Goal: Task Accomplishment & Management: Use online tool/utility

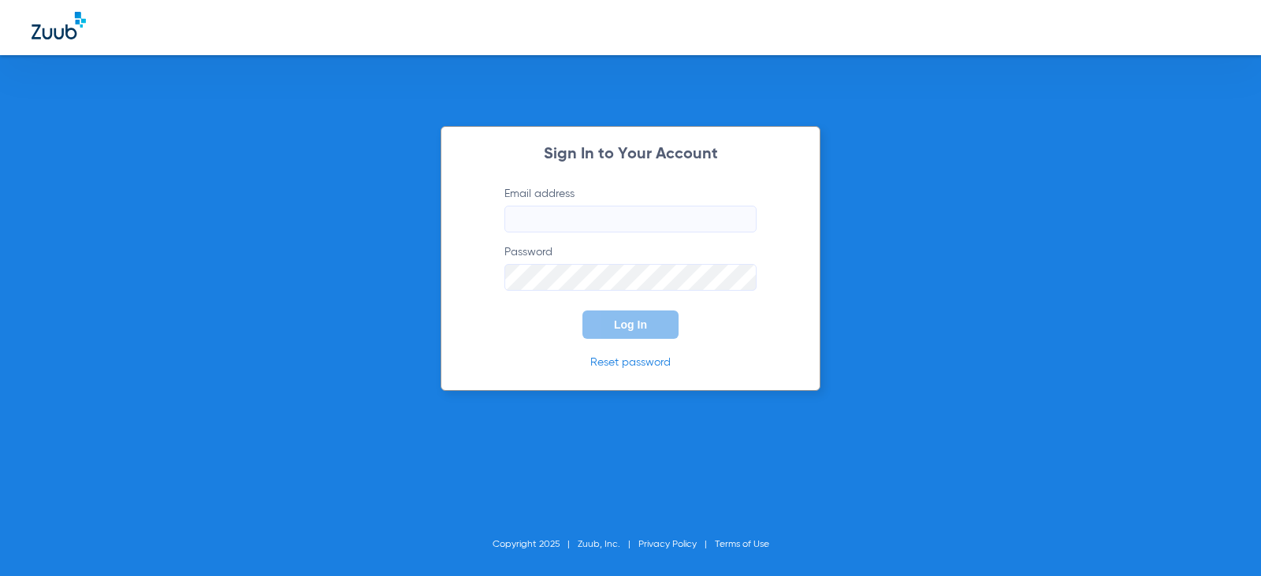
click at [618, 225] on input "Email address" at bounding box center [630, 219] width 252 height 27
type input "[EMAIL_ADDRESS][DOMAIN_NAME]"
click at [659, 319] on button "Log In" at bounding box center [630, 324] width 96 height 28
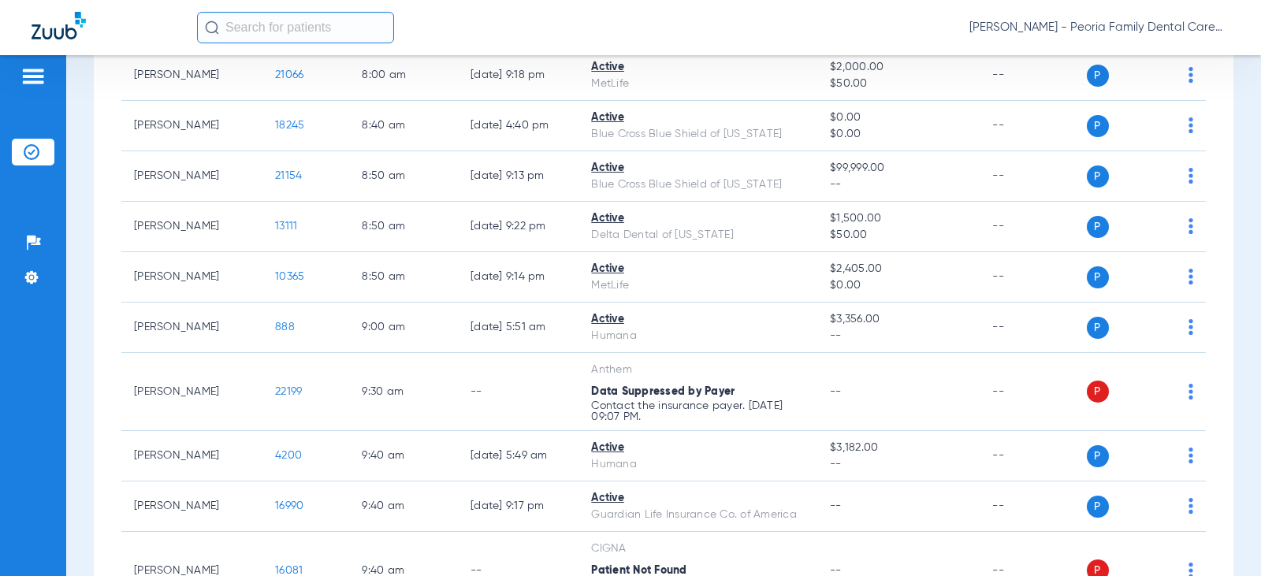
scroll to position [867, 0]
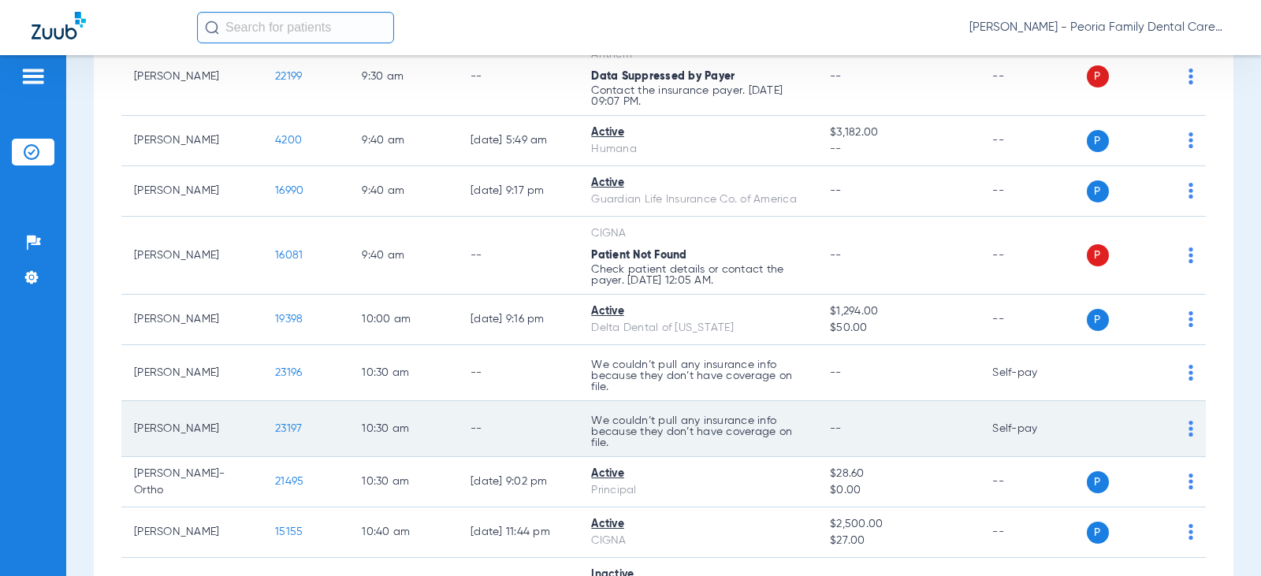
click at [277, 430] on span "23197" at bounding box center [288, 428] width 27 height 11
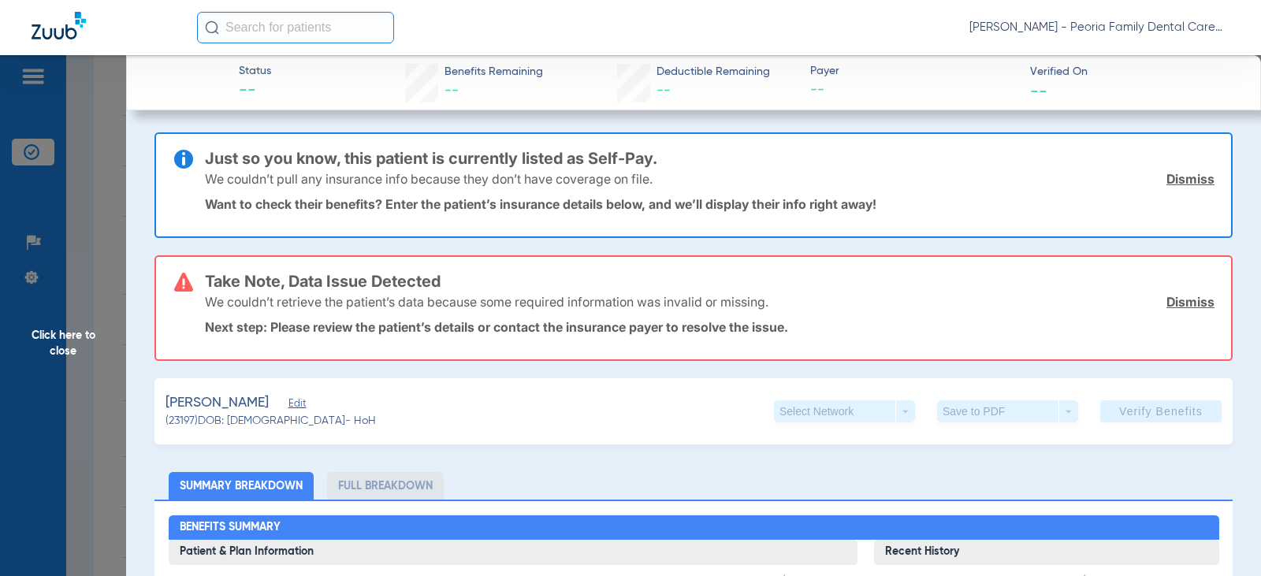
click at [1168, 300] on link "Dismiss" at bounding box center [1190, 302] width 48 height 16
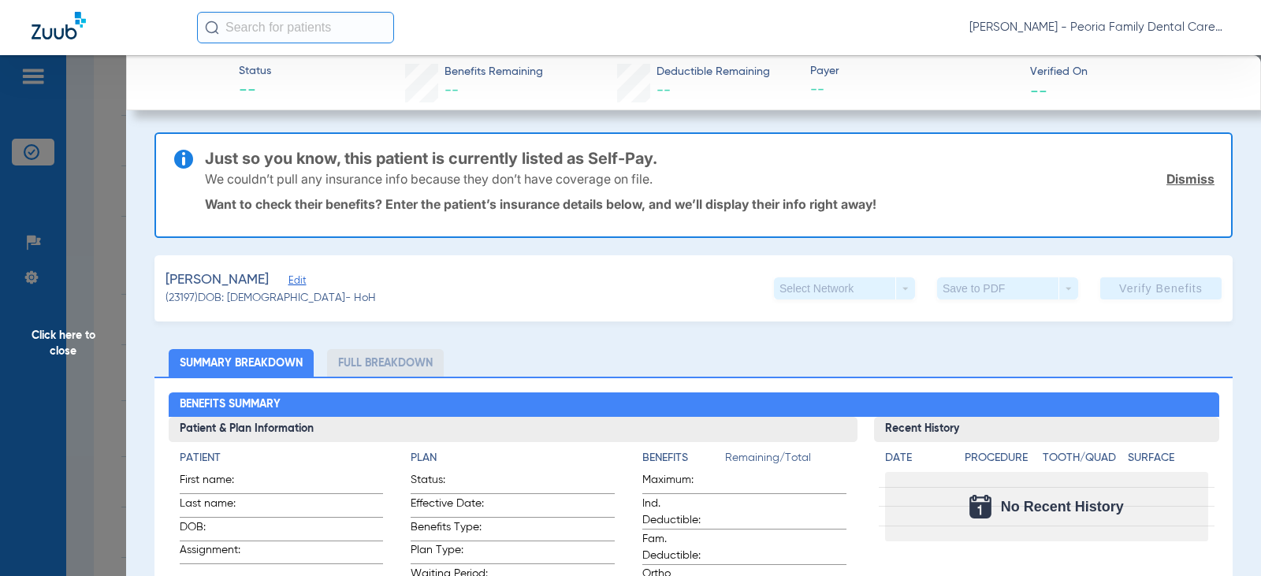
drag, startPoint x: 1176, startPoint y: 175, endPoint x: 1067, endPoint y: 162, distance: 109.6
click at [1176, 176] on link "Dismiss" at bounding box center [1190, 179] width 48 height 16
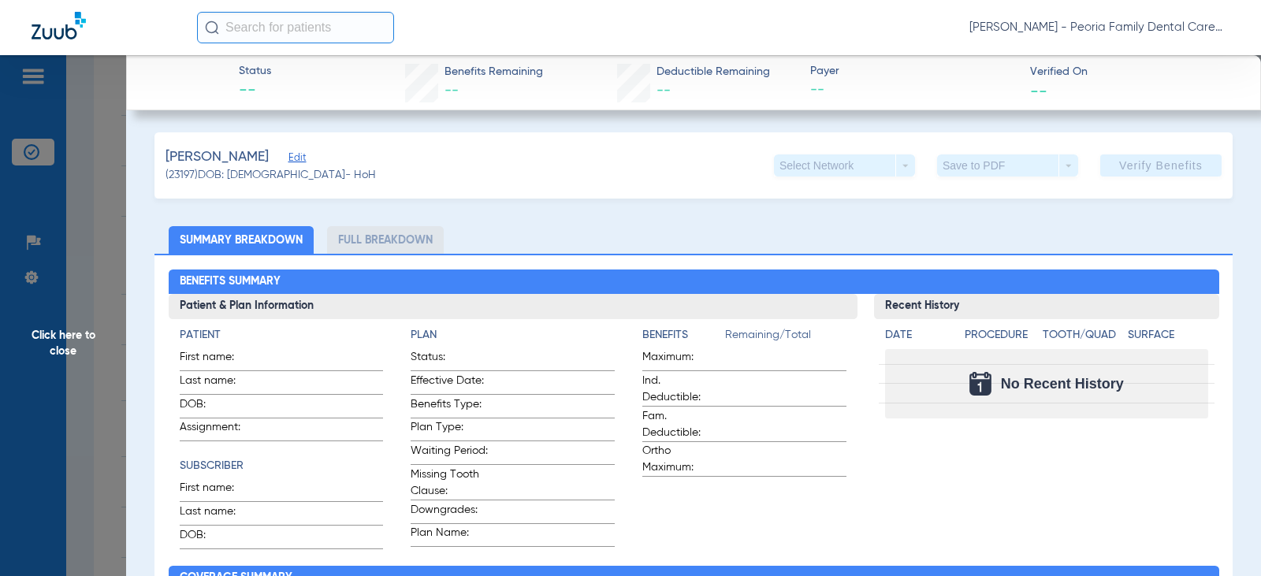
click at [453, 177] on div "[PERSON_NAME] (23197) DOB: [DEMOGRAPHIC_DATA] - HoH Select Network arrow_drop_d…" at bounding box center [693, 165] width 1078 height 66
click at [54, 333] on span "Click here to close" at bounding box center [63, 343] width 126 height 576
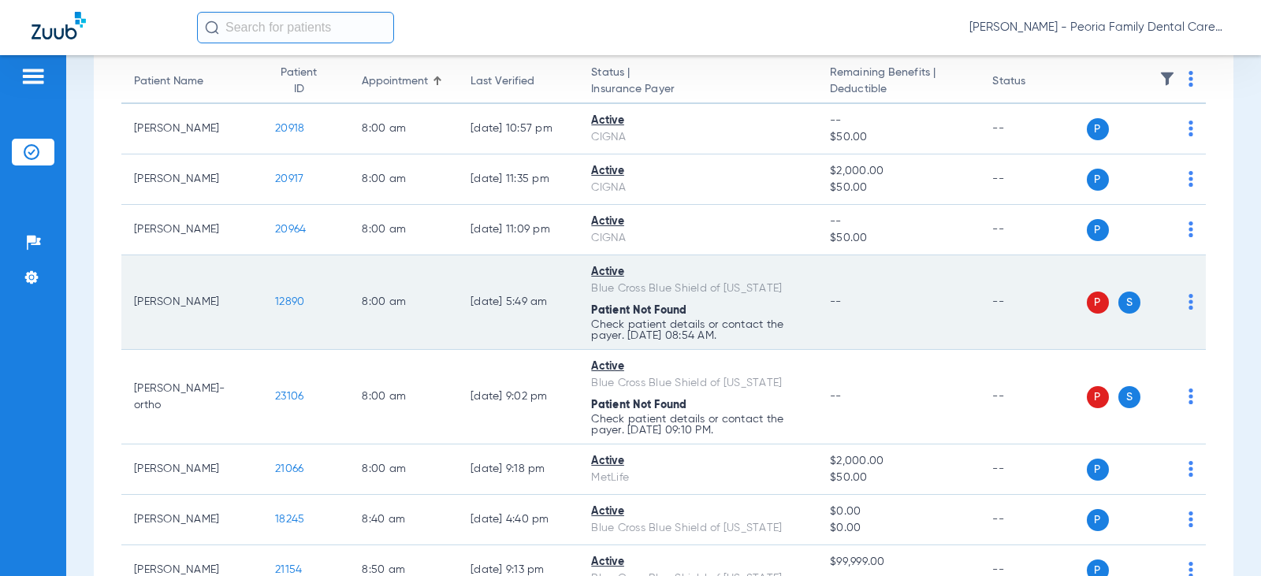
scroll to position [0, 0]
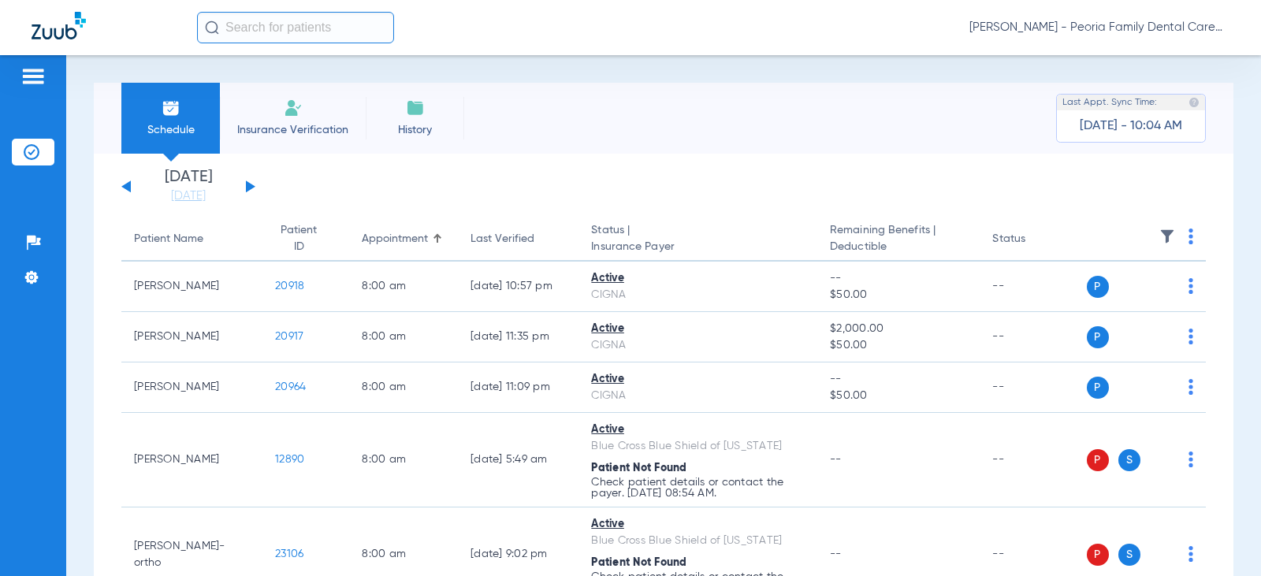
click at [310, 132] on span "Insurance Verification" at bounding box center [293, 130] width 122 height 16
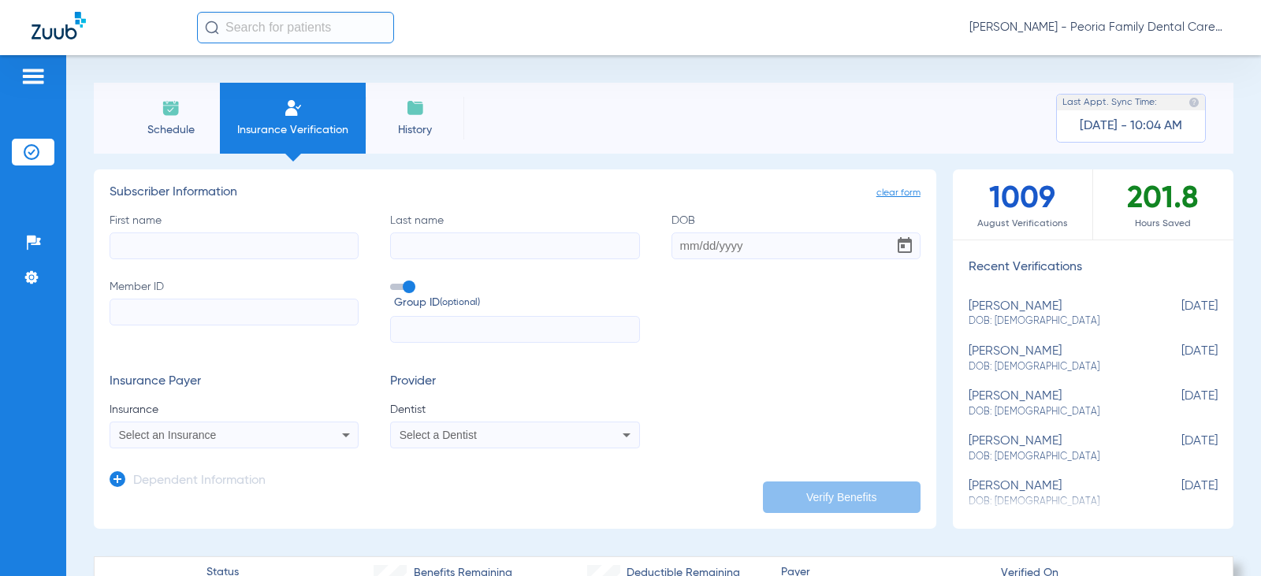
click at [267, 251] on input "First name" at bounding box center [234, 245] width 249 height 27
type input "[PERSON_NAME]"
click at [672, 247] on input "DOB" at bounding box center [795, 245] width 249 height 27
click at [163, 314] on input "Member ID" at bounding box center [234, 312] width 249 height 27
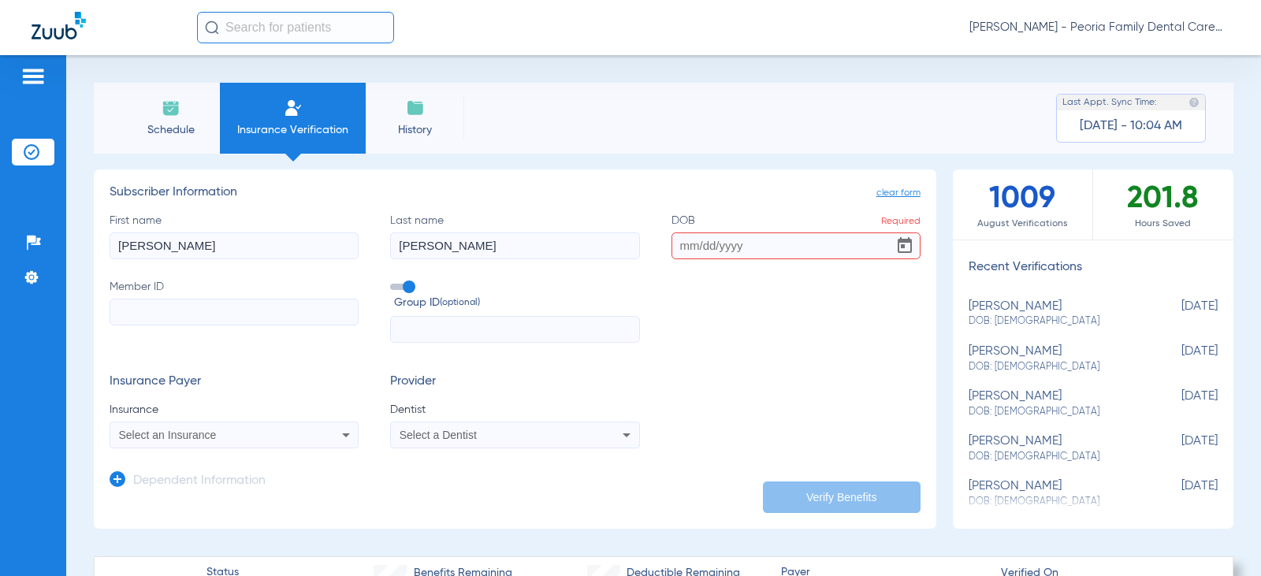
paste input "W079764619"
type input "W079764619"
click at [450, 329] on input "text" at bounding box center [514, 329] width 249 height 27
type input "727713"
click at [684, 238] on input "DOB Required" at bounding box center [795, 245] width 249 height 27
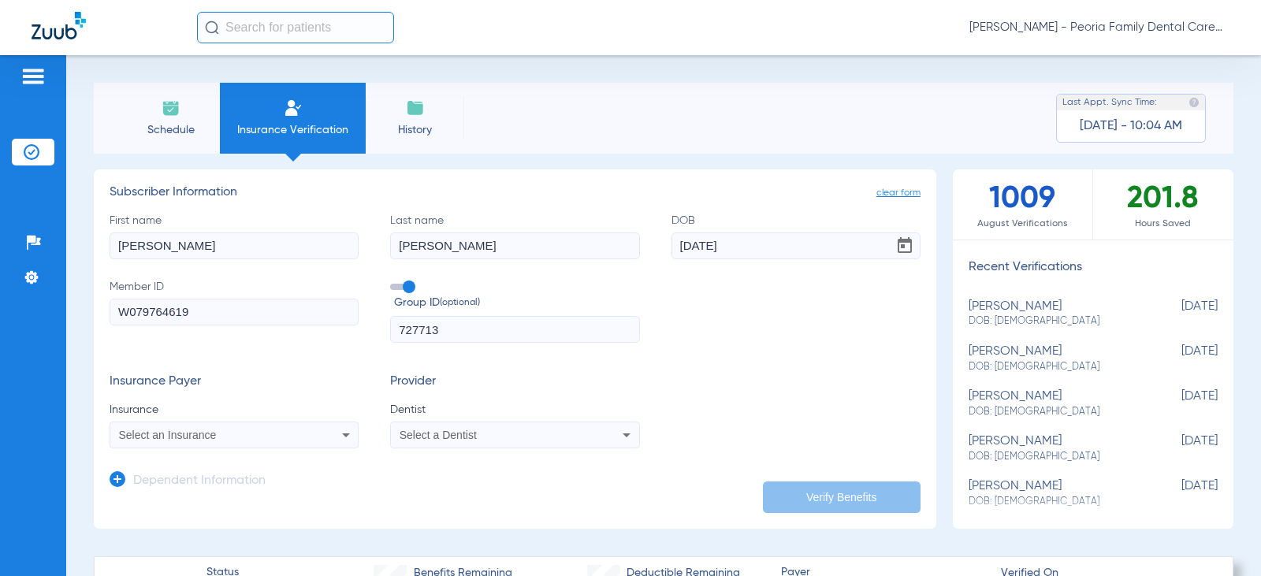
type input "[DATE]"
click at [262, 429] on div "Select an Insurance" at bounding box center [211, 434] width 185 height 11
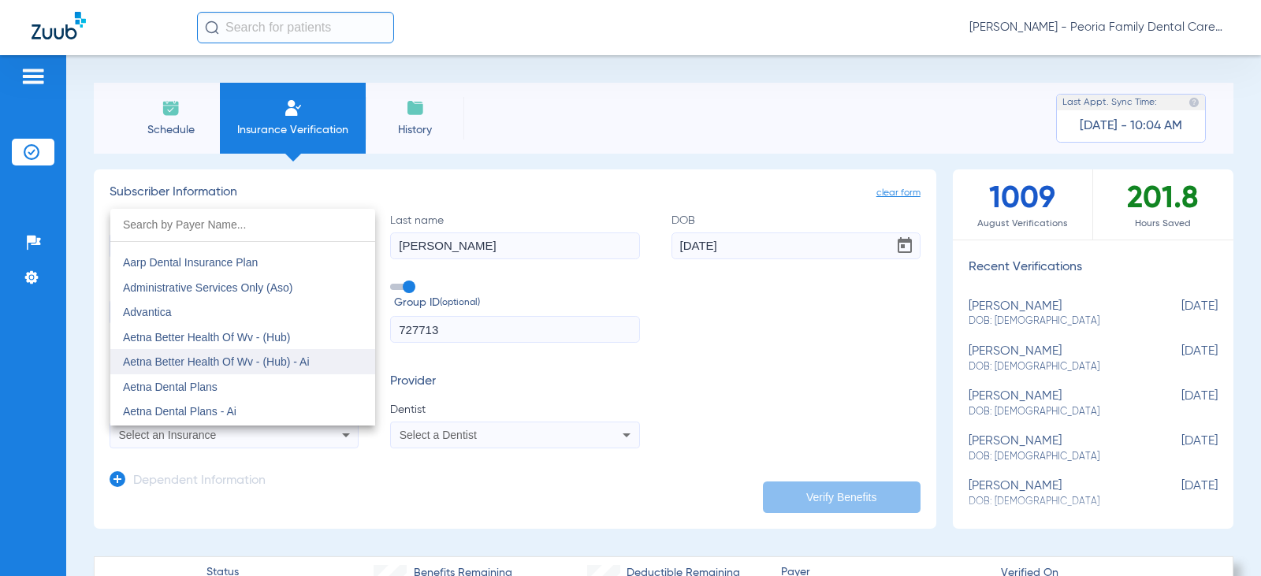
scroll to position [79, 0]
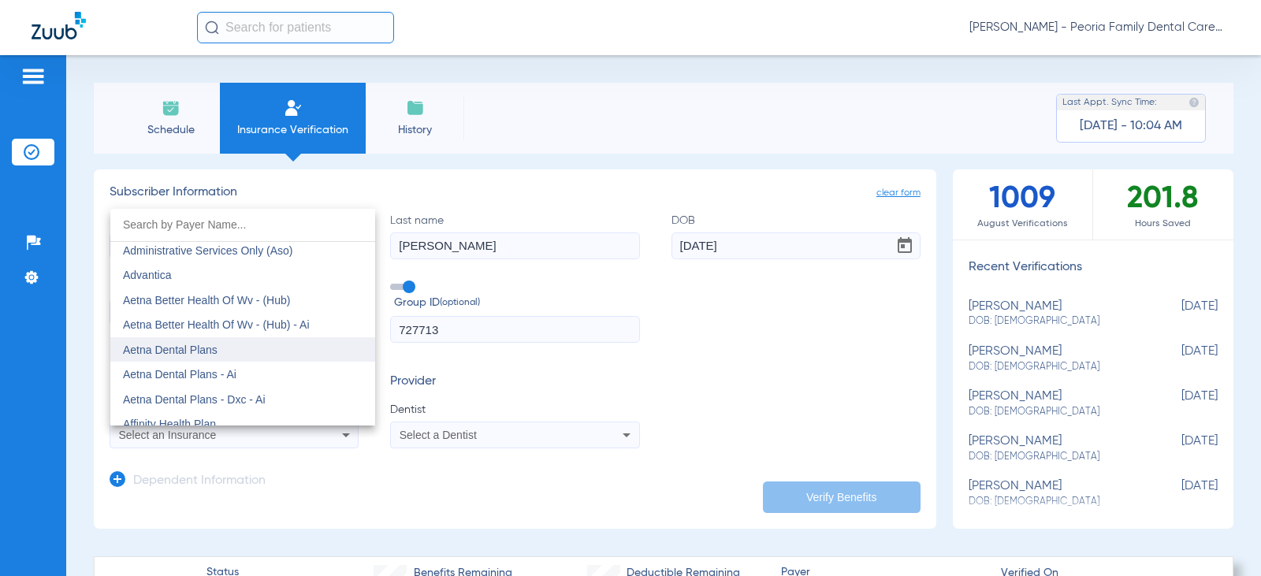
click at [204, 355] on span "Aetna Dental Plans" at bounding box center [170, 350] width 95 height 13
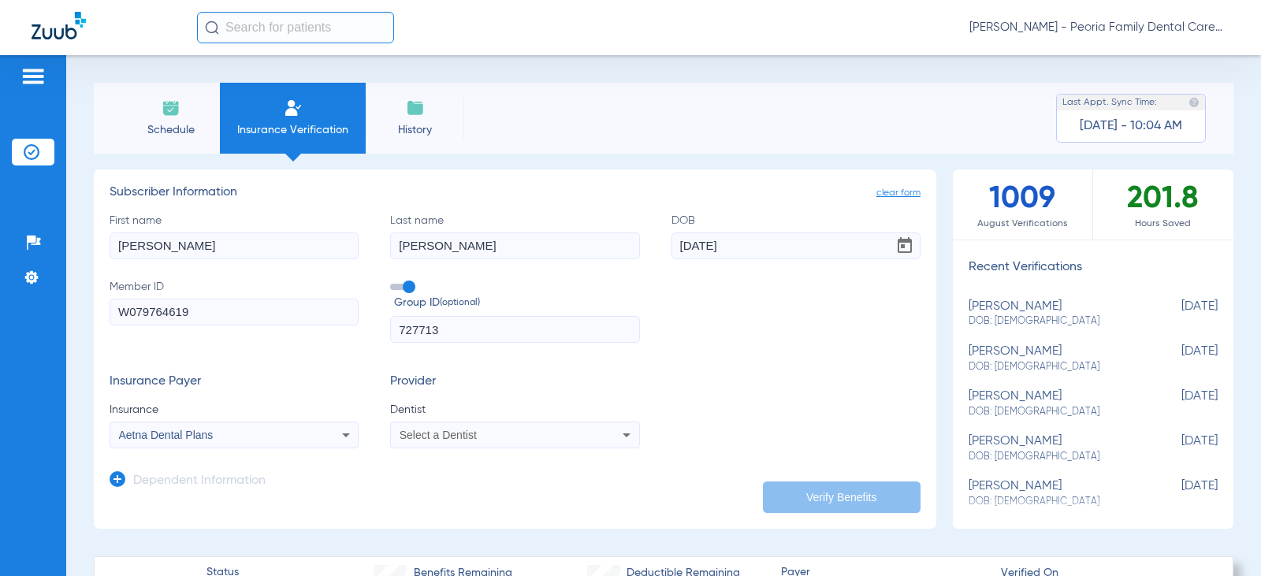
click at [486, 429] on div "Select a Dentist" at bounding box center [491, 434] width 185 height 11
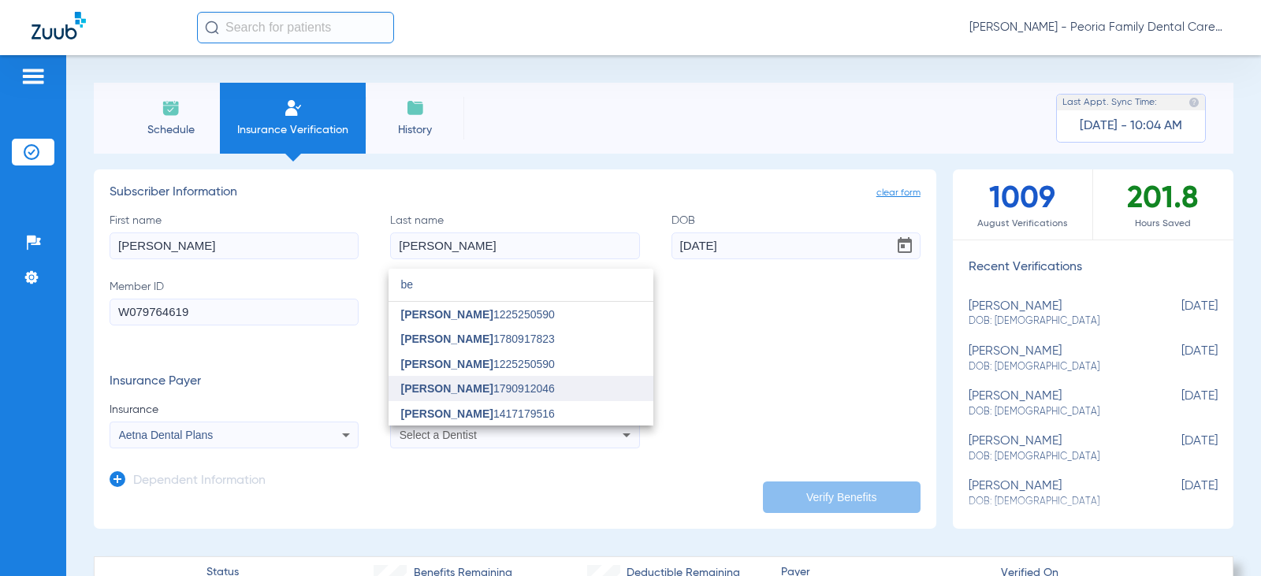
type input "be"
click at [485, 395] on mat-option "[PERSON_NAME] 1790912046" at bounding box center [520, 388] width 265 height 25
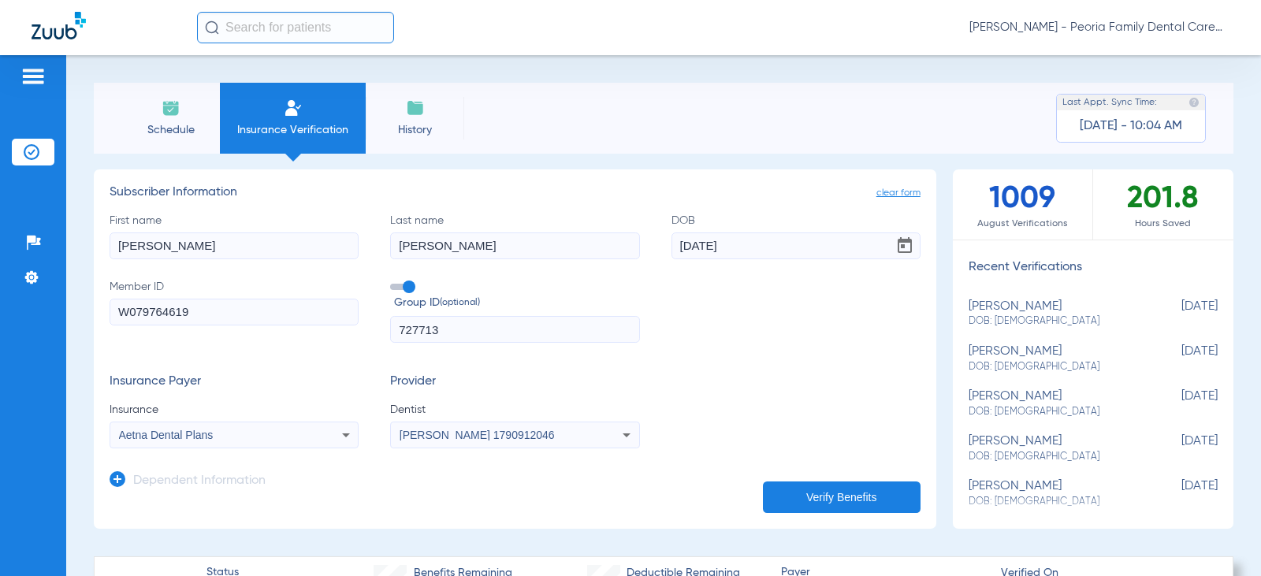
click at [788, 367] on form "First name [PERSON_NAME] name [PERSON_NAME] DOB [DEMOGRAPHIC_DATA] Member ID W0…" at bounding box center [515, 331] width 811 height 236
click at [831, 485] on button "Verify Benefits" at bounding box center [842, 497] width 158 height 32
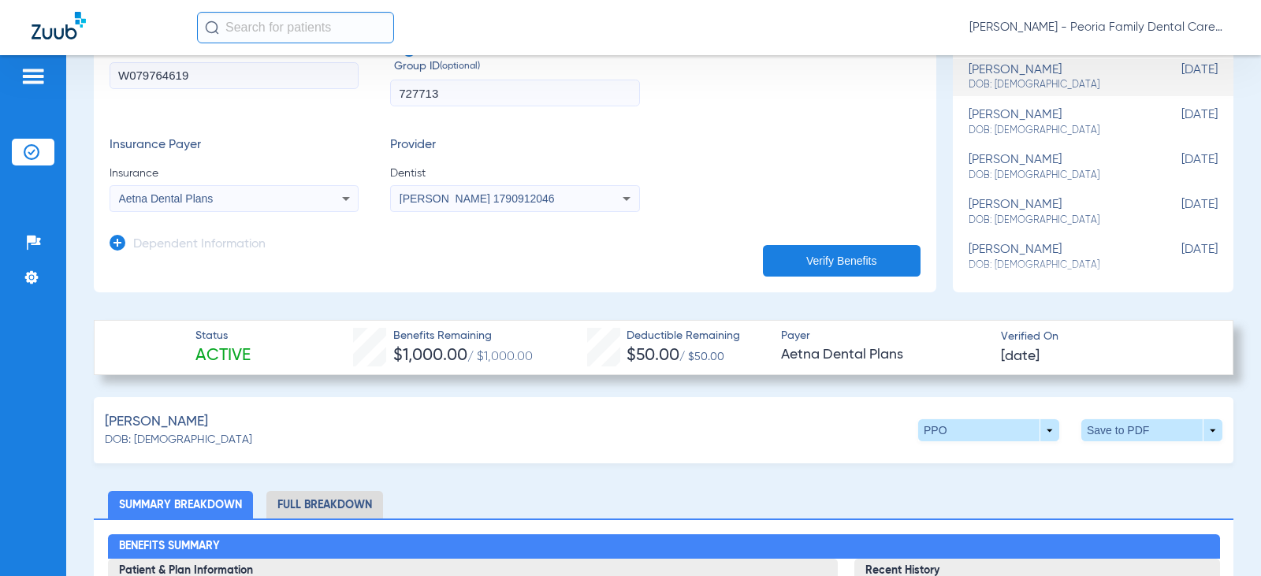
scroll to position [315, 0]
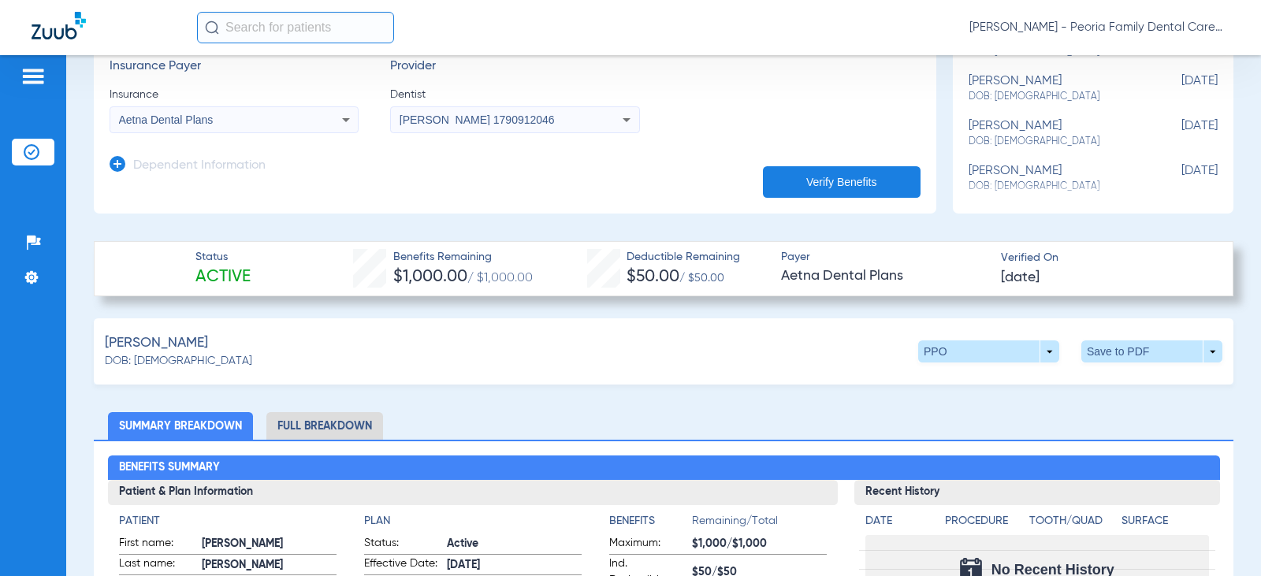
click at [350, 419] on li "Full Breakdown" at bounding box center [324, 426] width 117 height 28
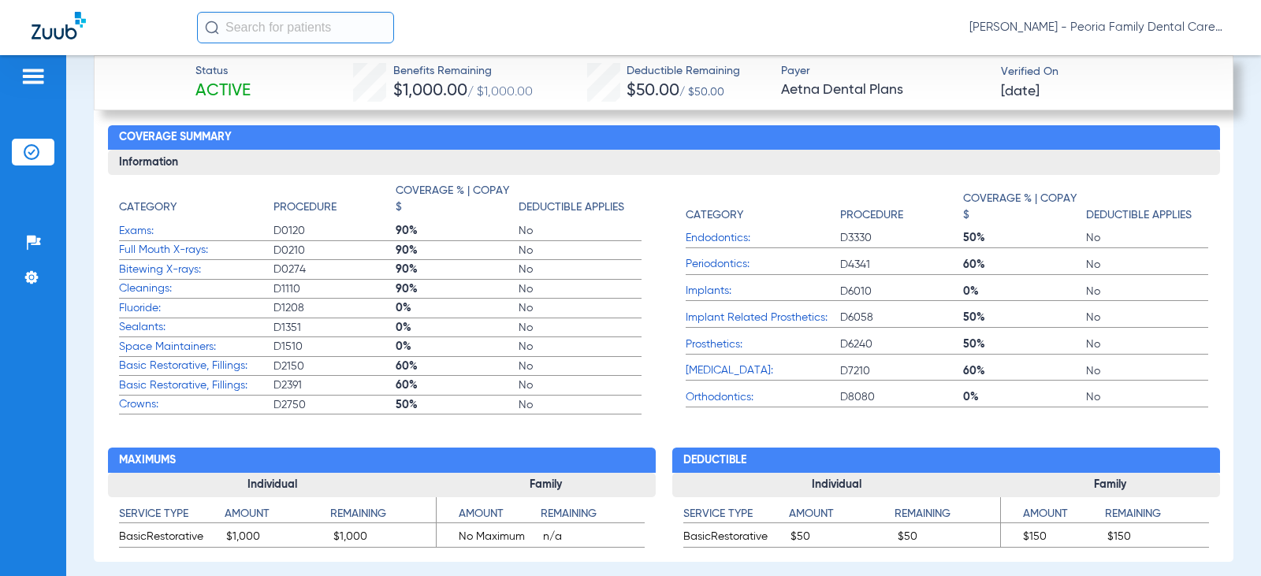
scroll to position [1103, 0]
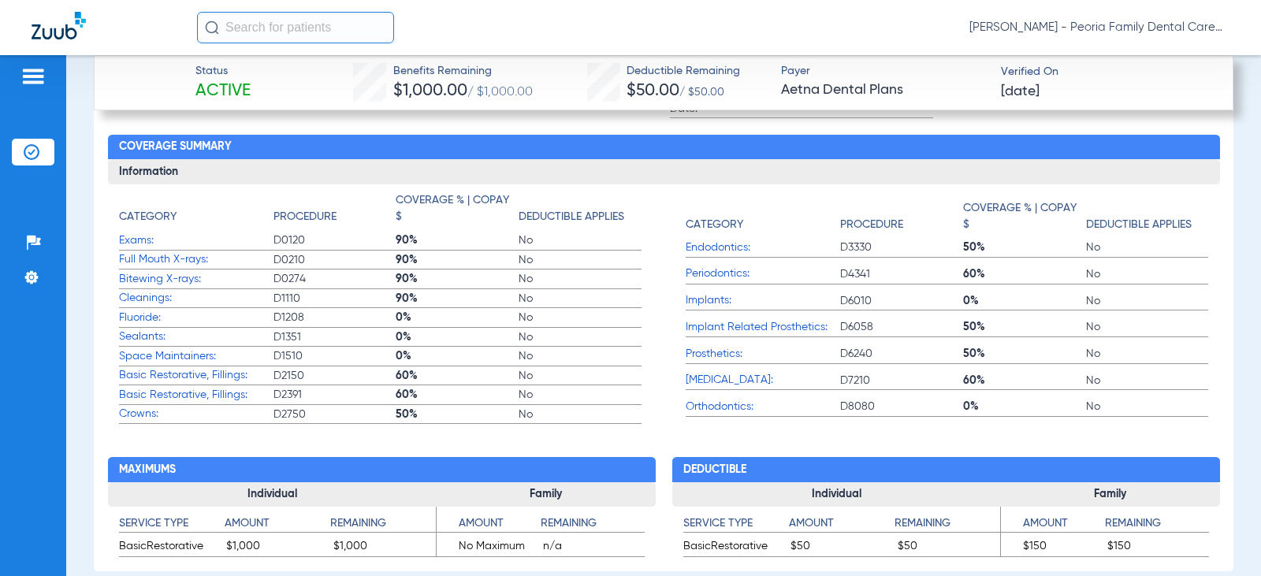
click at [756, 262] on app-coverage-list-item "Endodontics: D3330 50% No" at bounding box center [947, 252] width 523 height 27
click at [626, 445] on app-benefits "Maximums Individual Service Type Amount Remaining BasicRestorative $1,000 $1,00…" at bounding box center [382, 490] width 548 height 133
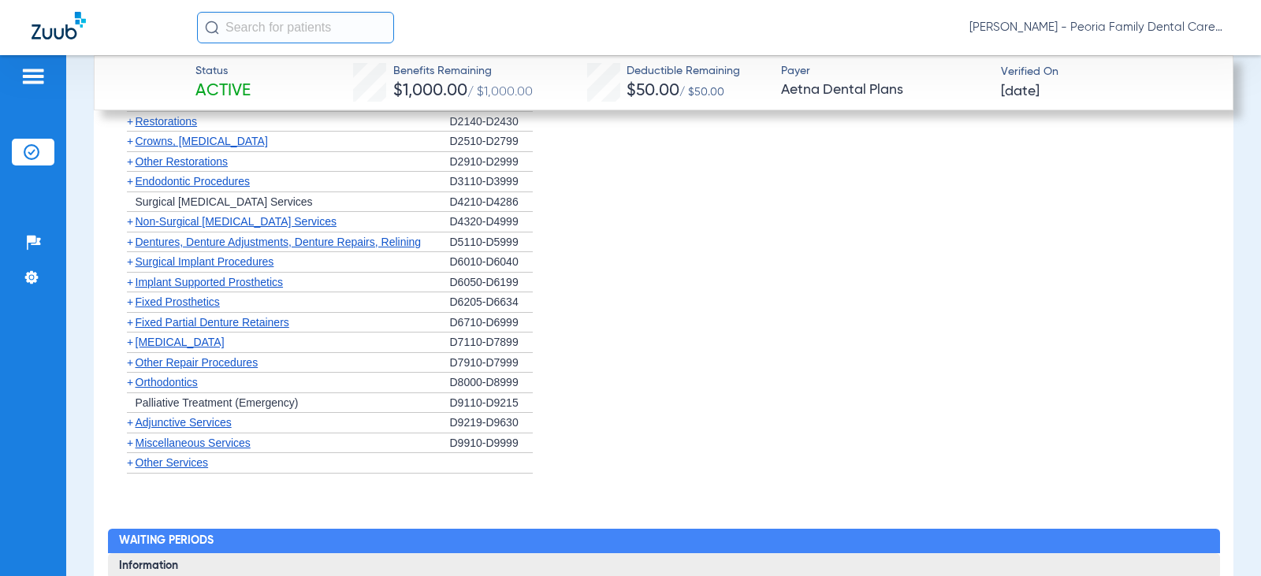
scroll to position [1970, 0]
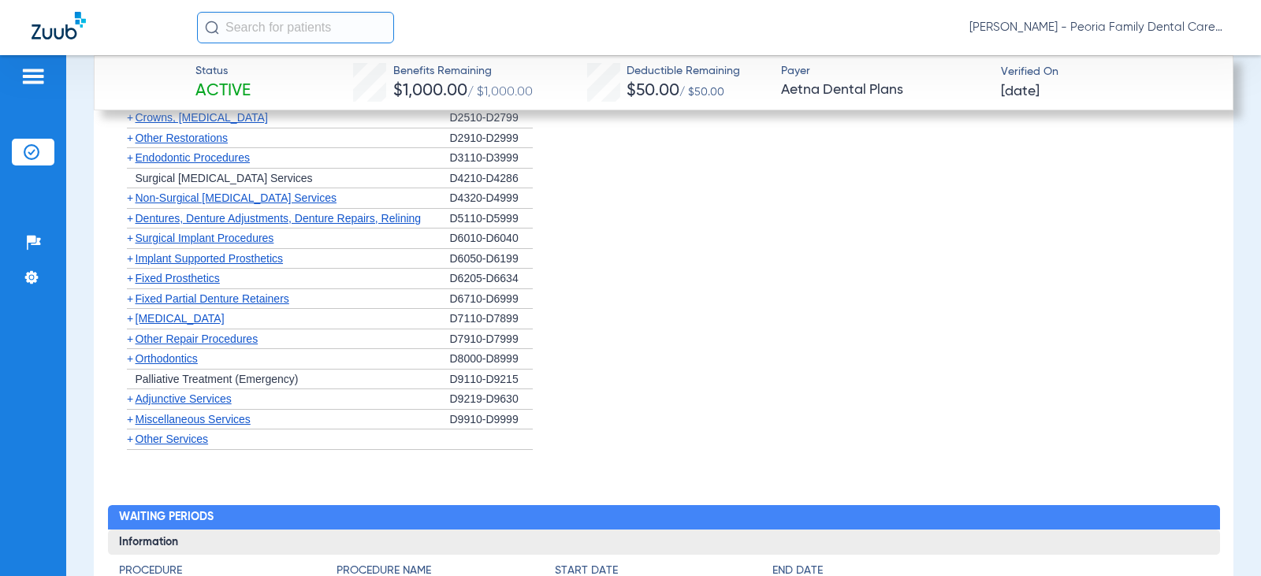
click at [233, 156] on span "Endodontic Procedures" at bounding box center [193, 157] width 115 height 13
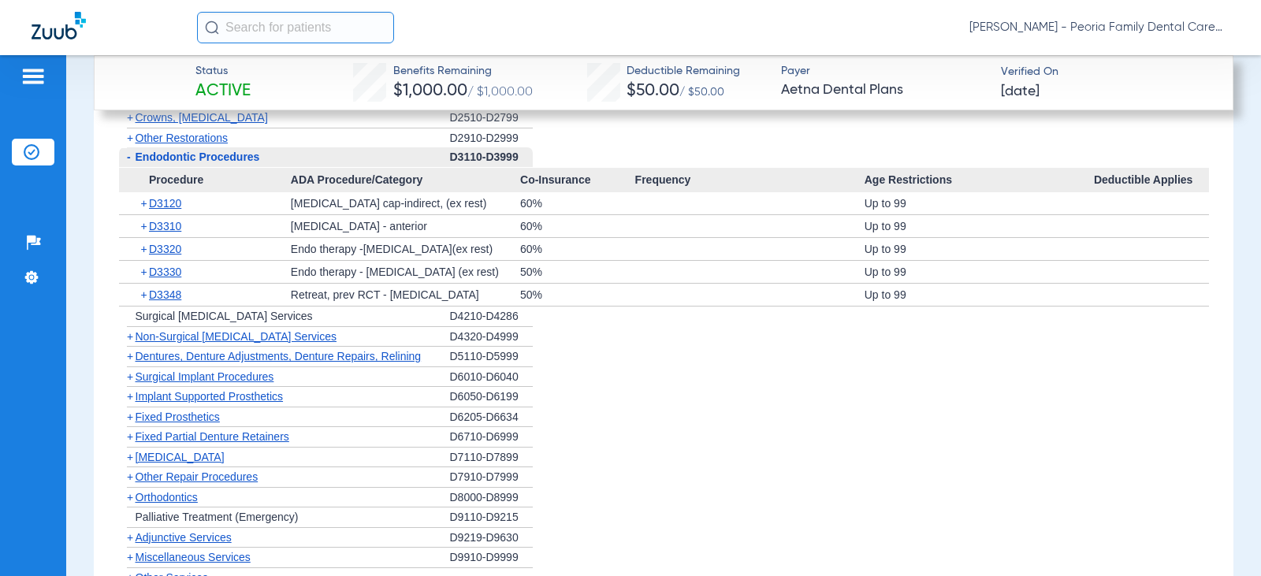
click at [179, 451] on span "[MEDICAL_DATA]" at bounding box center [180, 457] width 89 height 13
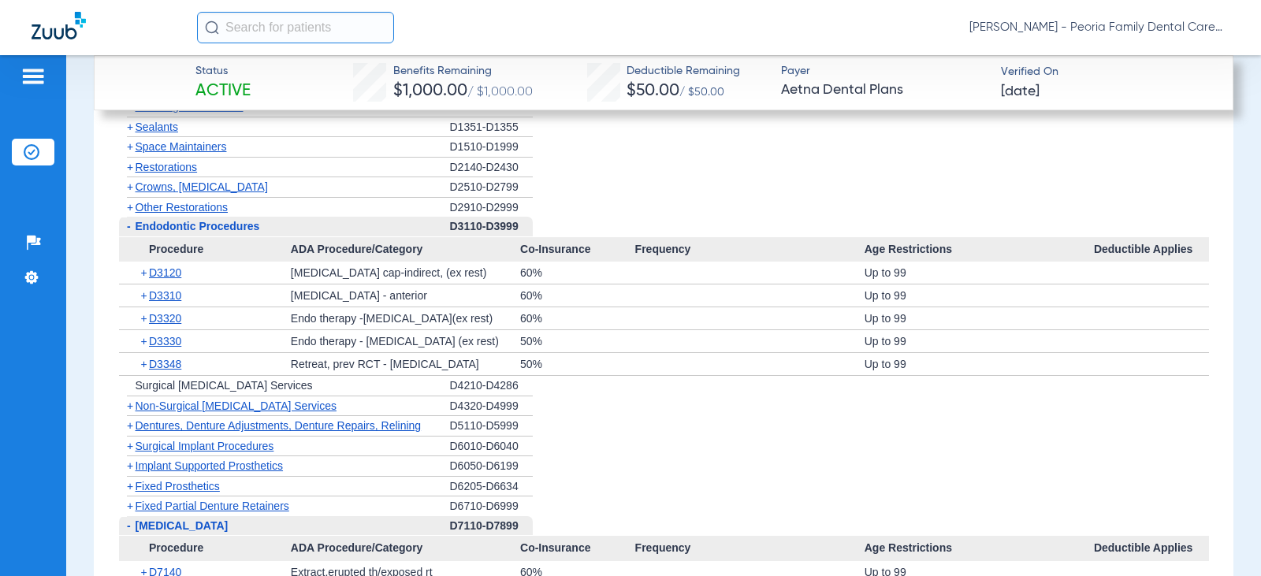
scroll to position [1812, 0]
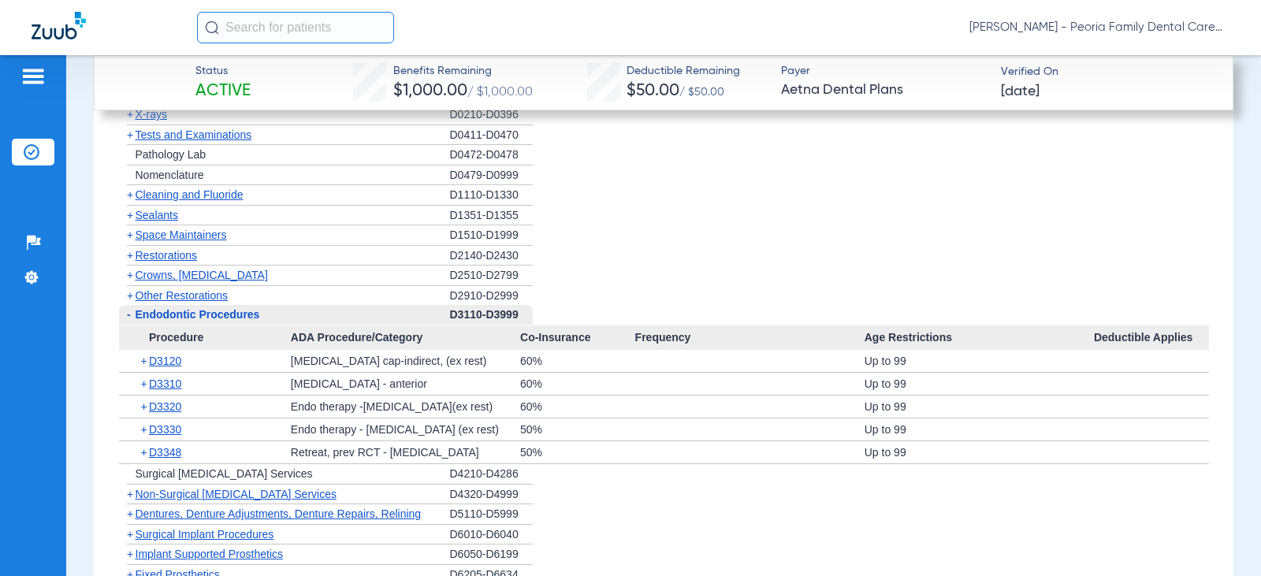
click at [171, 274] on span "Crowns, [MEDICAL_DATA]" at bounding box center [202, 275] width 132 height 13
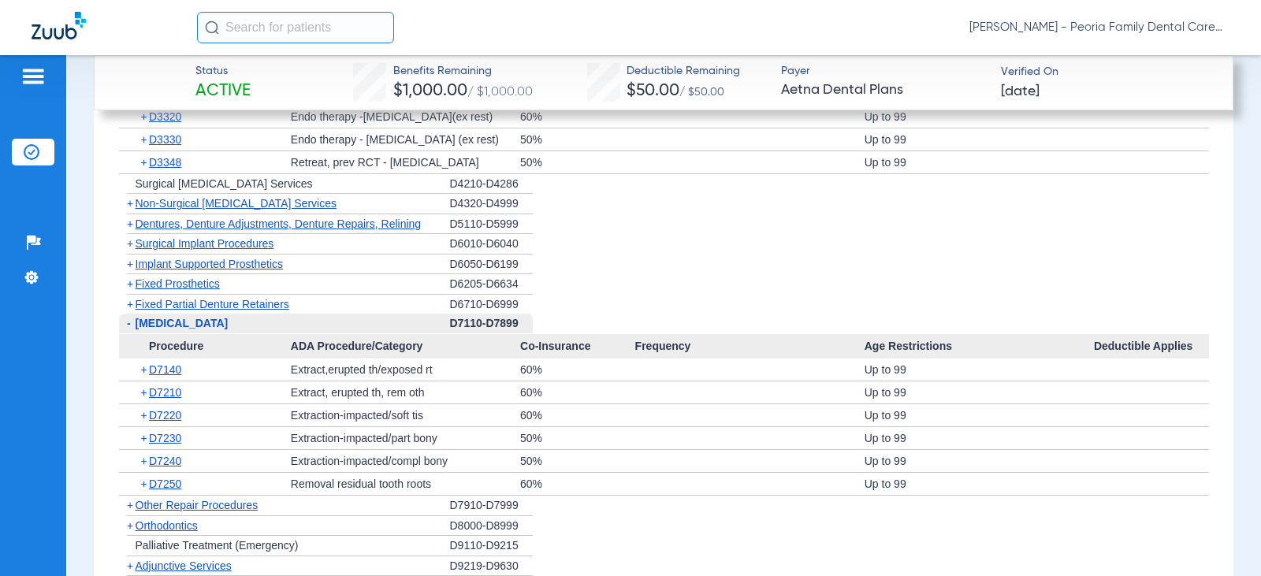
scroll to position [2285, 0]
click at [262, 199] on span "Non-Surgical [MEDICAL_DATA] Services" at bounding box center [236, 205] width 201 height 13
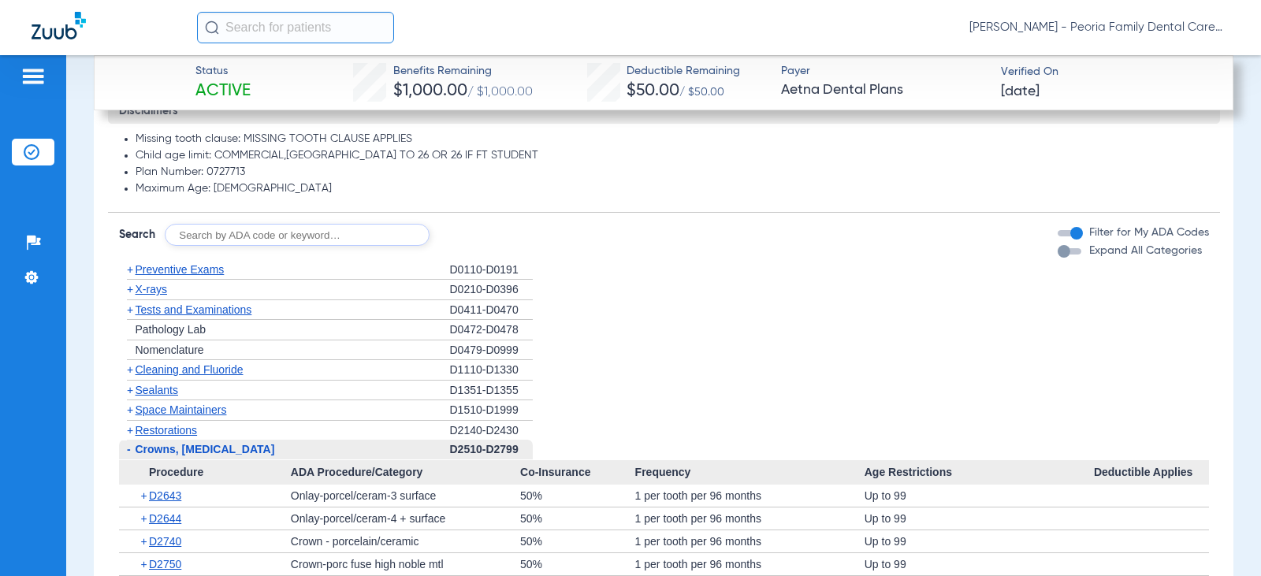
scroll to position [1655, 0]
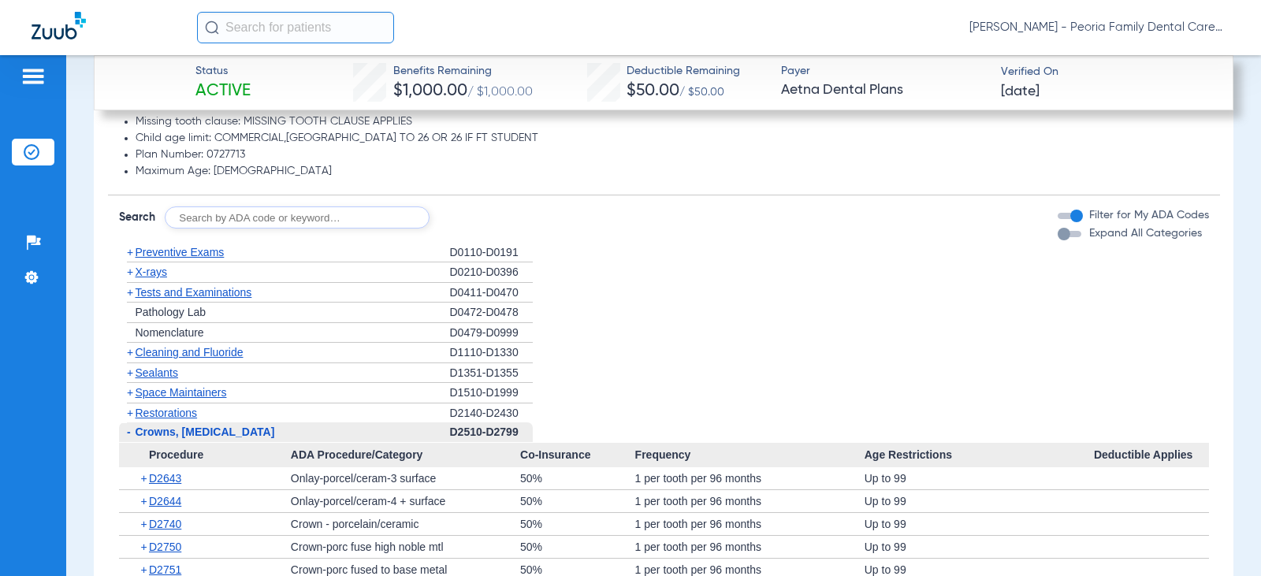
click at [180, 409] on span "Restorations" at bounding box center [167, 413] width 62 height 13
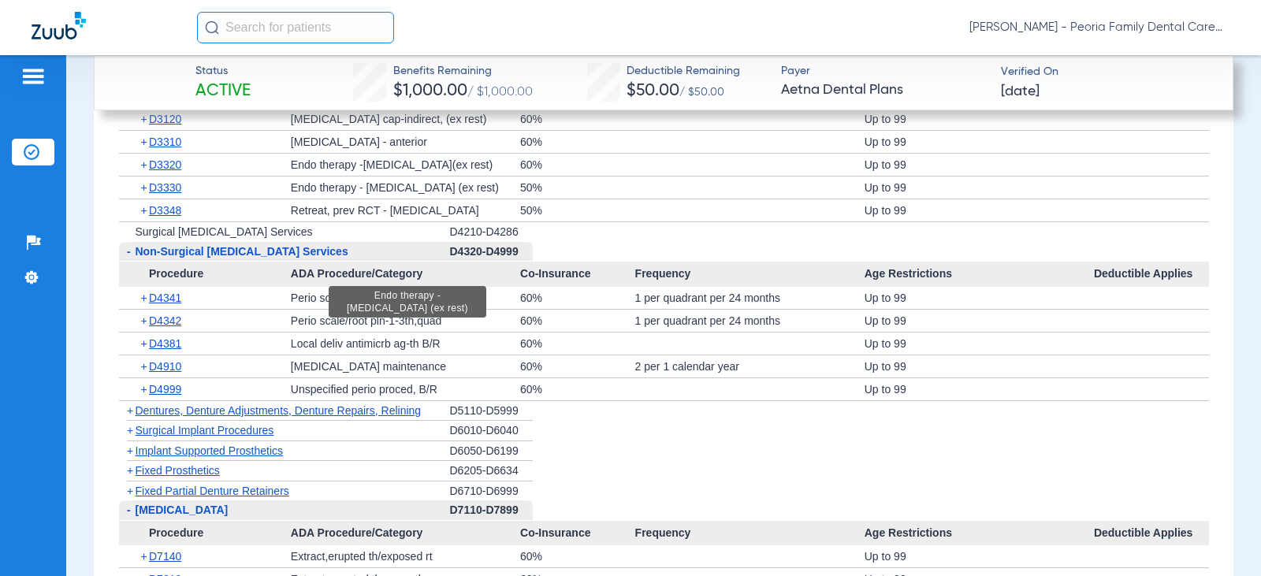
scroll to position [2521, 0]
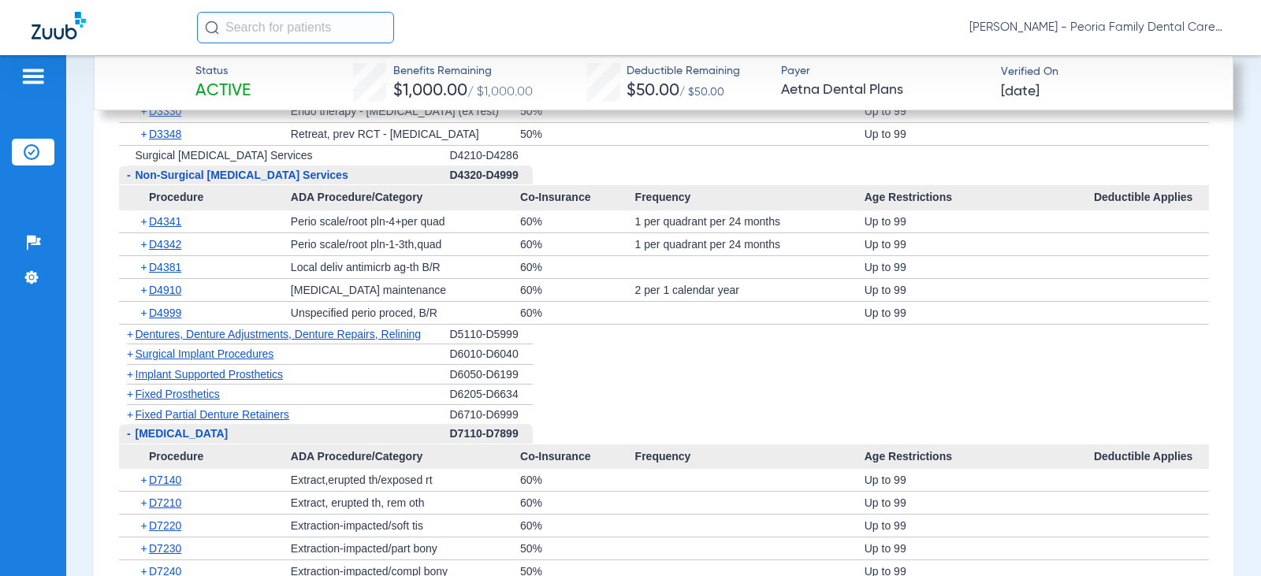
click at [208, 392] on span "Fixed Prosthetics" at bounding box center [178, 394] width 84 height 13
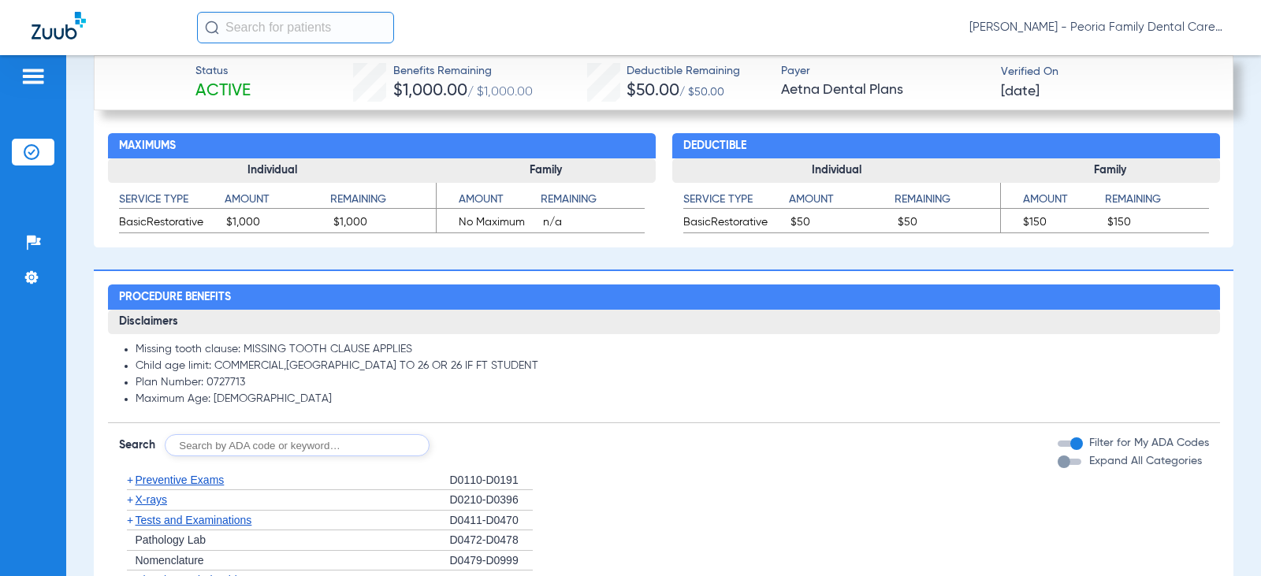
scroll to position [1576, 0]
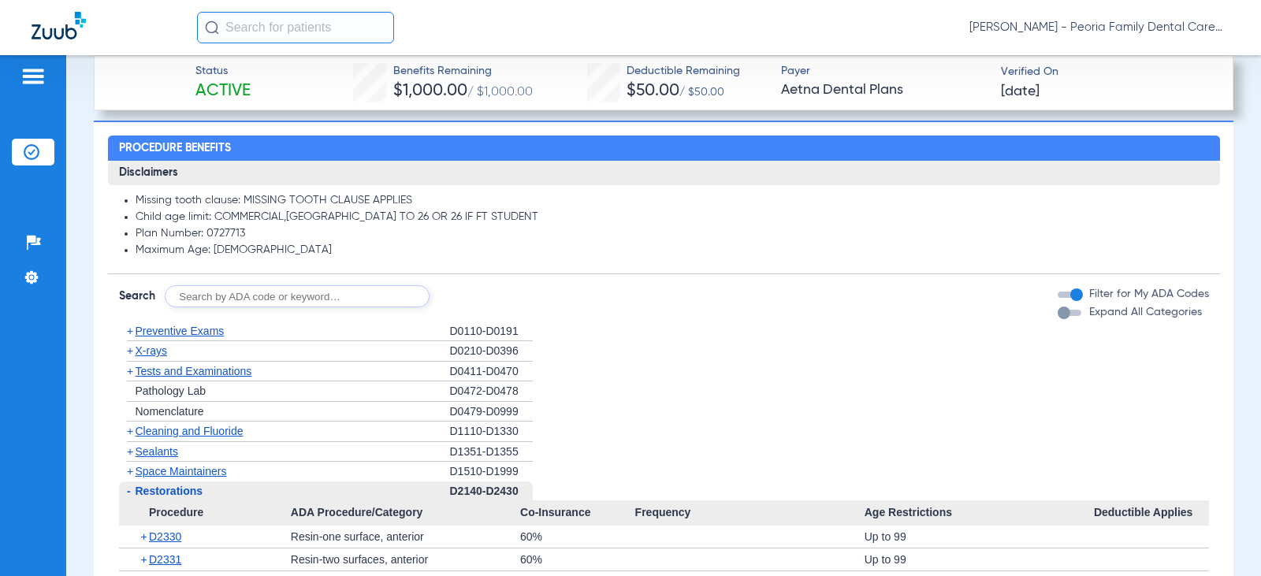
click at [155, 331] on span "Preventive Exams" at bounding box center [180, 331] width 89 height 13
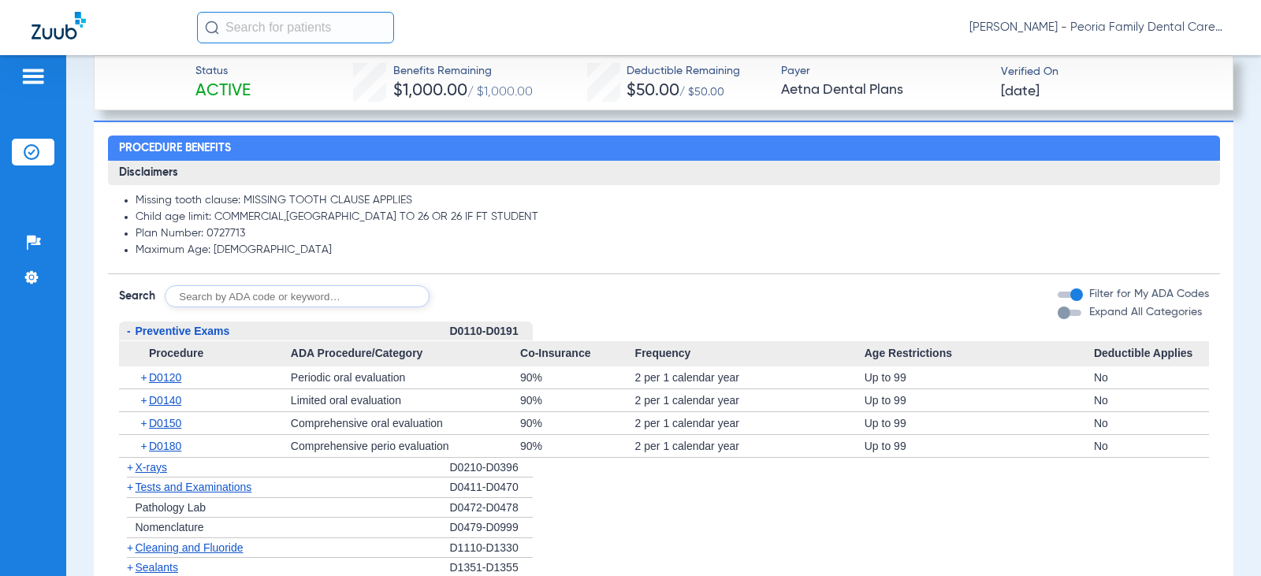
click at [156, 466] on span "X-rays" at bounding box center [152, 467] width 32 height 13
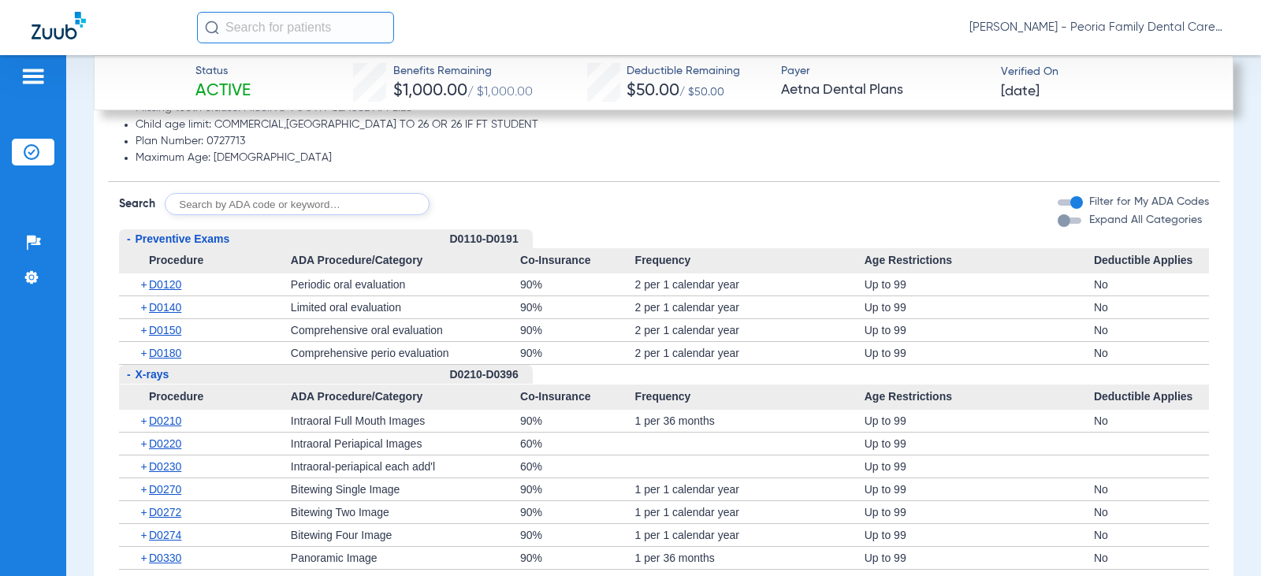
scroll to position [1812, 0]
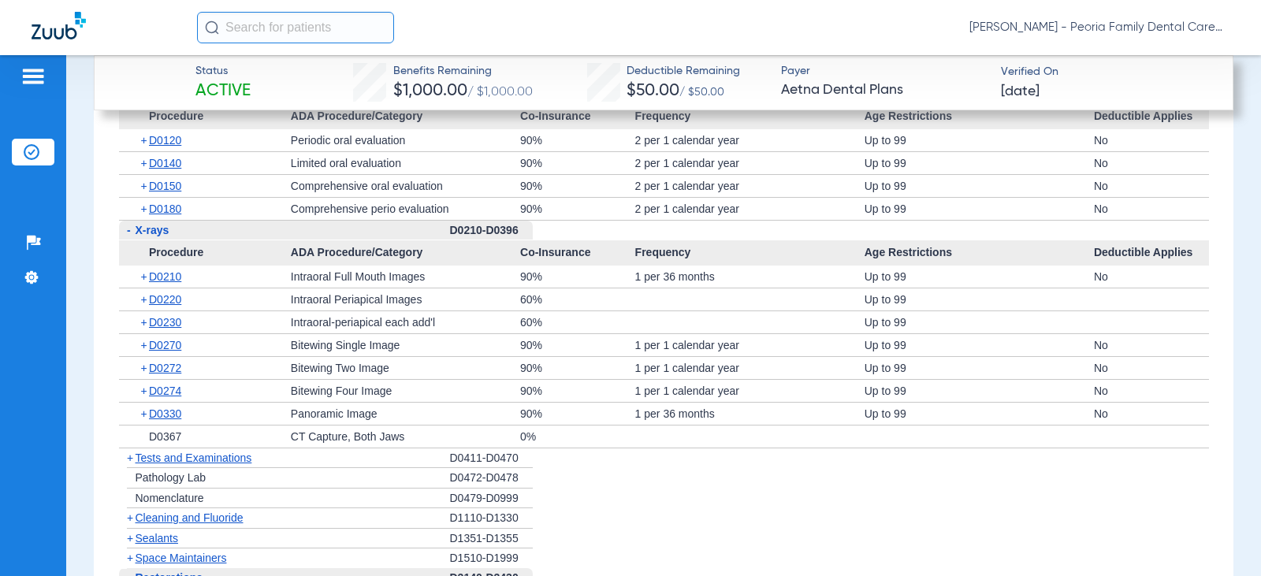
click at [193, 521] on span "Cleaning and Fluoride" at bounding box center [190, 517] width 108 height 13
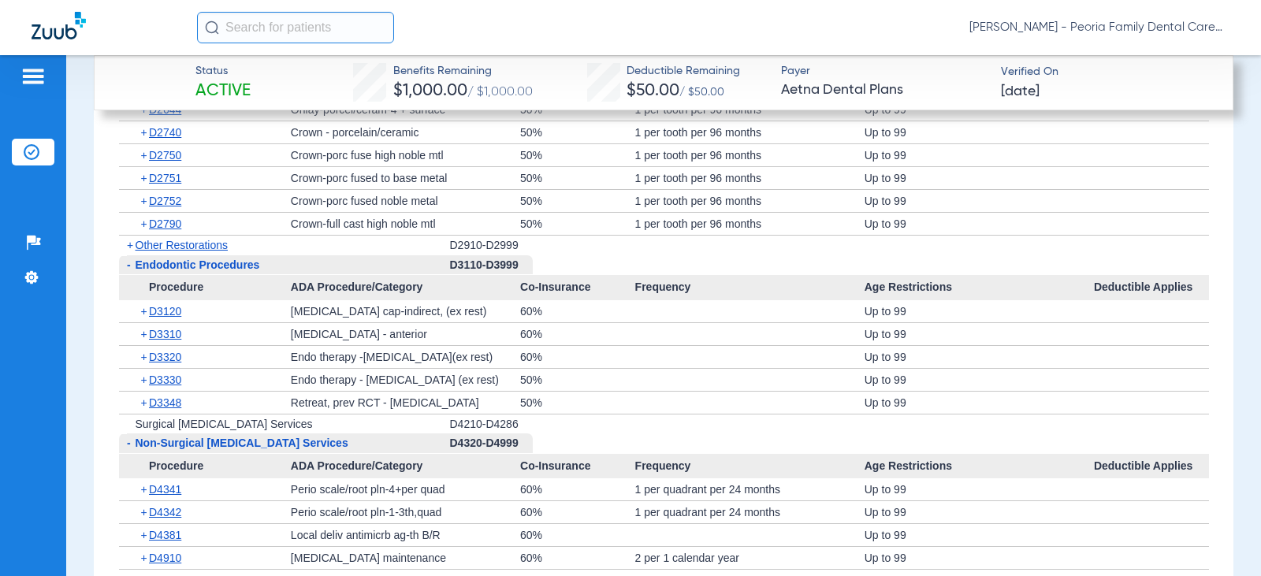
scroll to position [2837, 0]
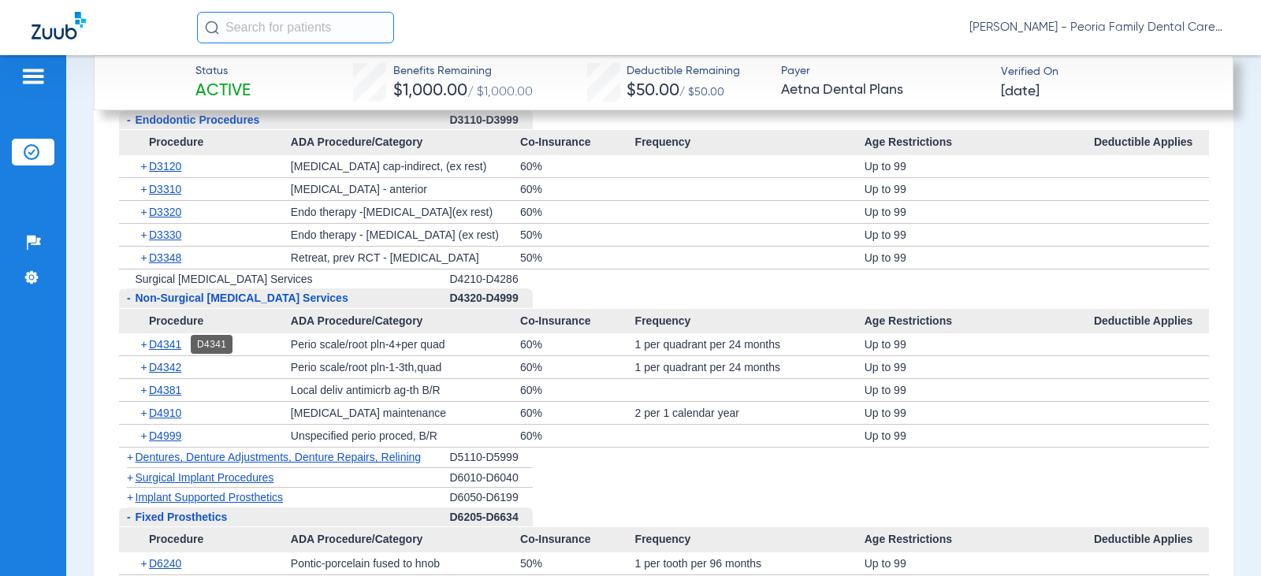
click at [166, 344] on span "D4341" at bounding box center [165, 344] width 32 height 13
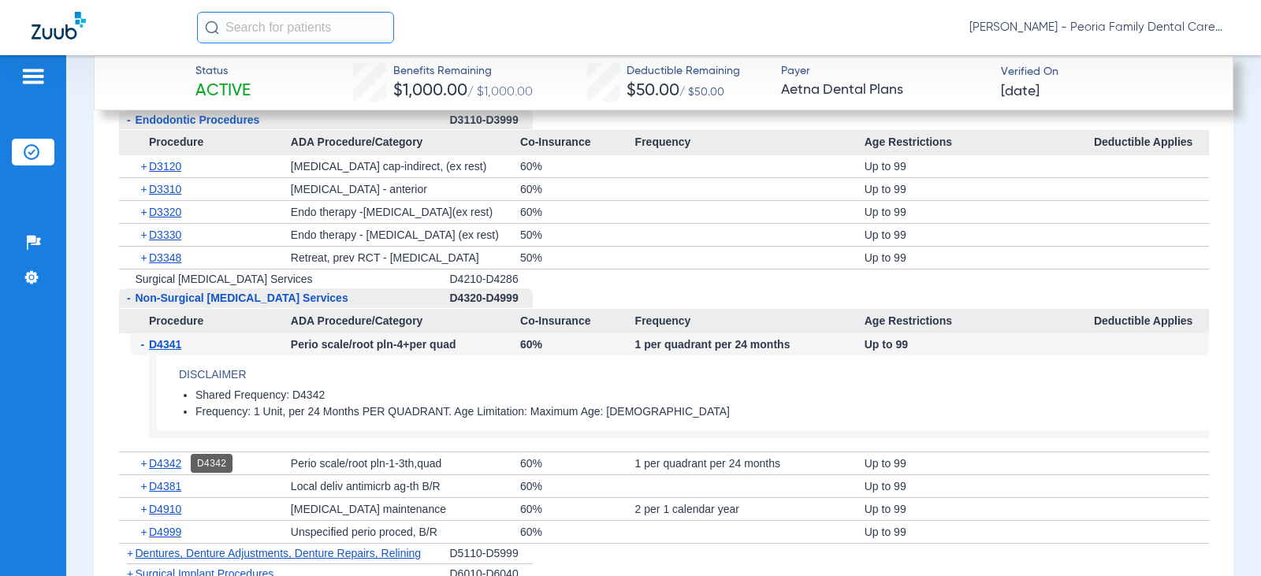
click at [174, 462] on span "D4342" at bounding box center [165, 463] width 32 height 13
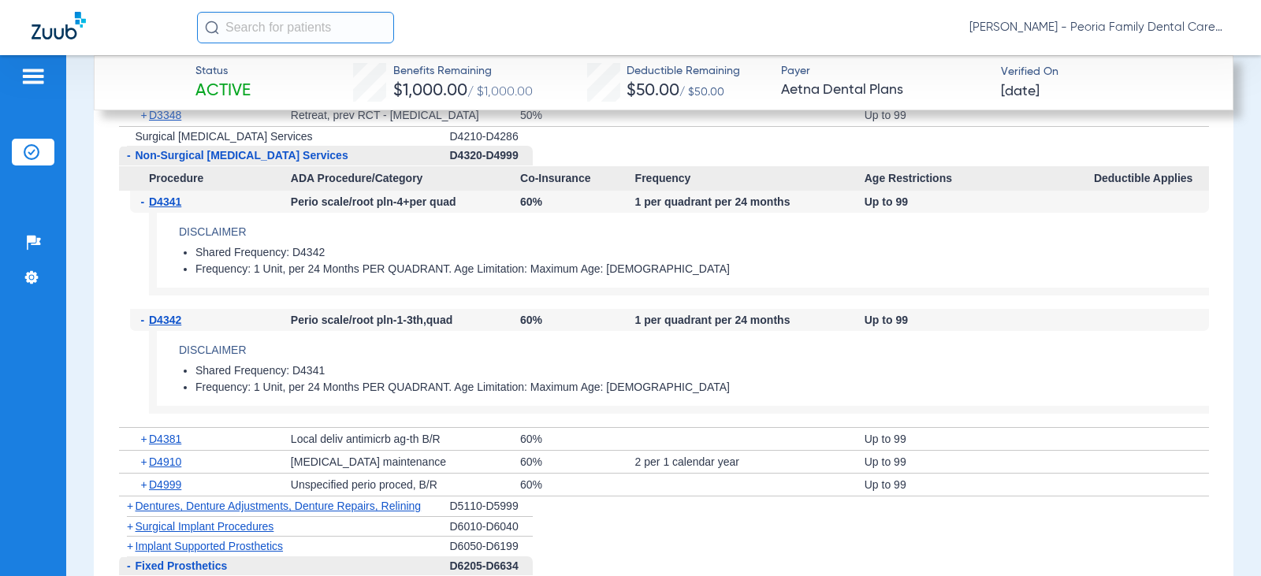
scroll to position [2994, 0]
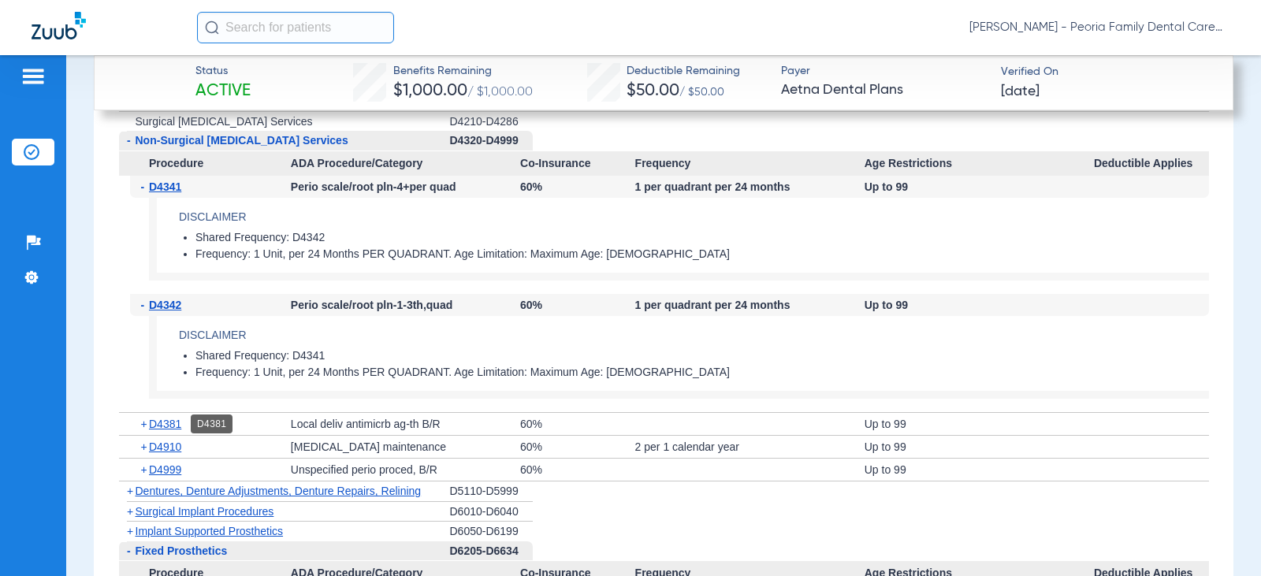
click at [161, 422] on span "D4381" at bounding box center [165, 424] width 32 height 13
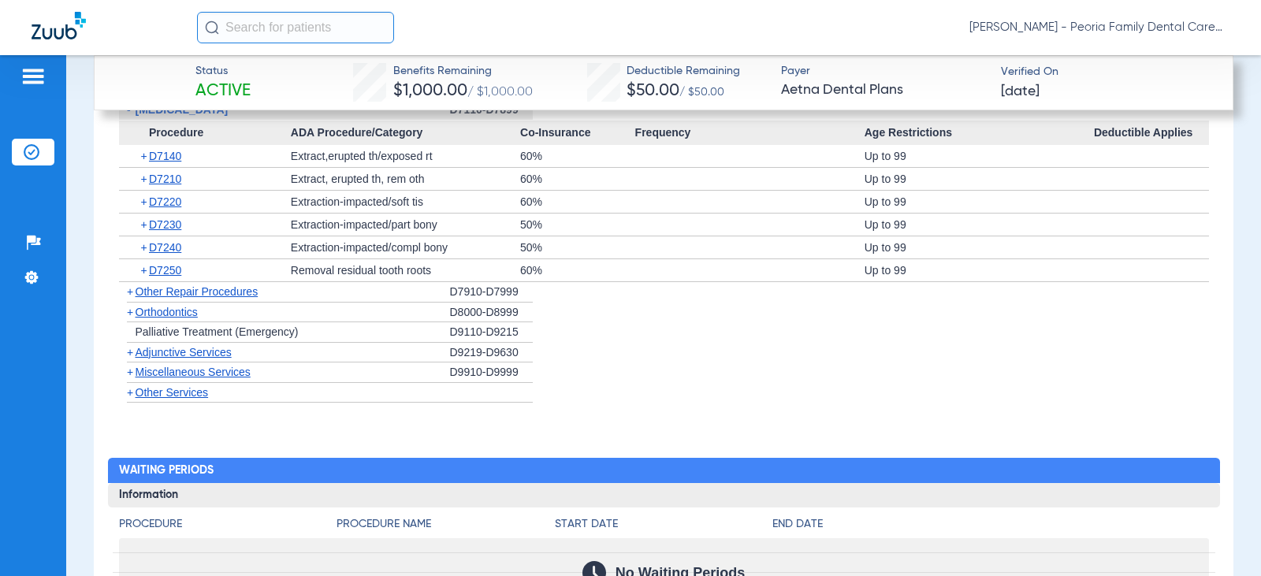
scroll to position [3625, 0]
click at [173, 314] on span "Orthodontics" at bounding box center [167, 311] width 62 height 13
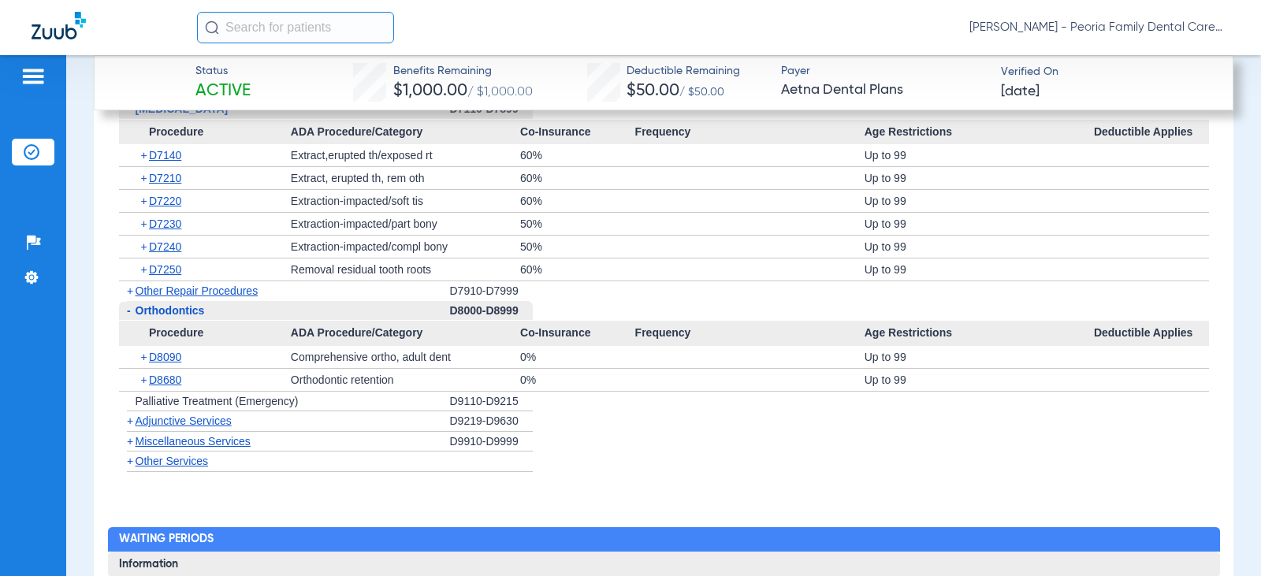
click at [183, 440] on span "Miscellaneous Services" at bounding box center [193, 441] width 115 height 13
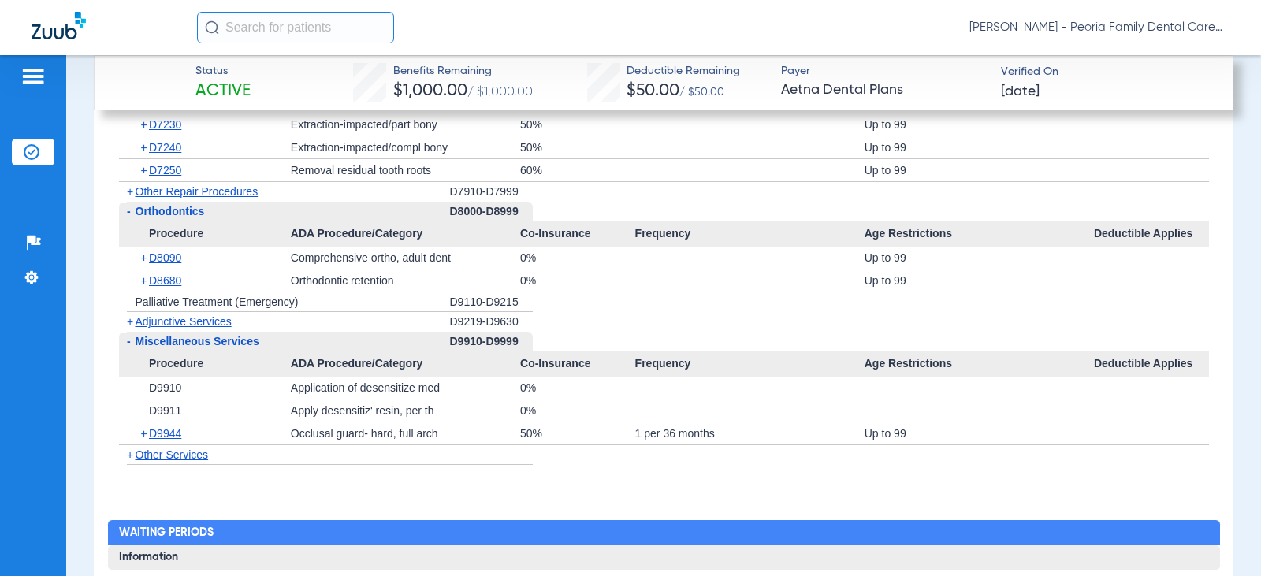
scroll to position [3782, 0]
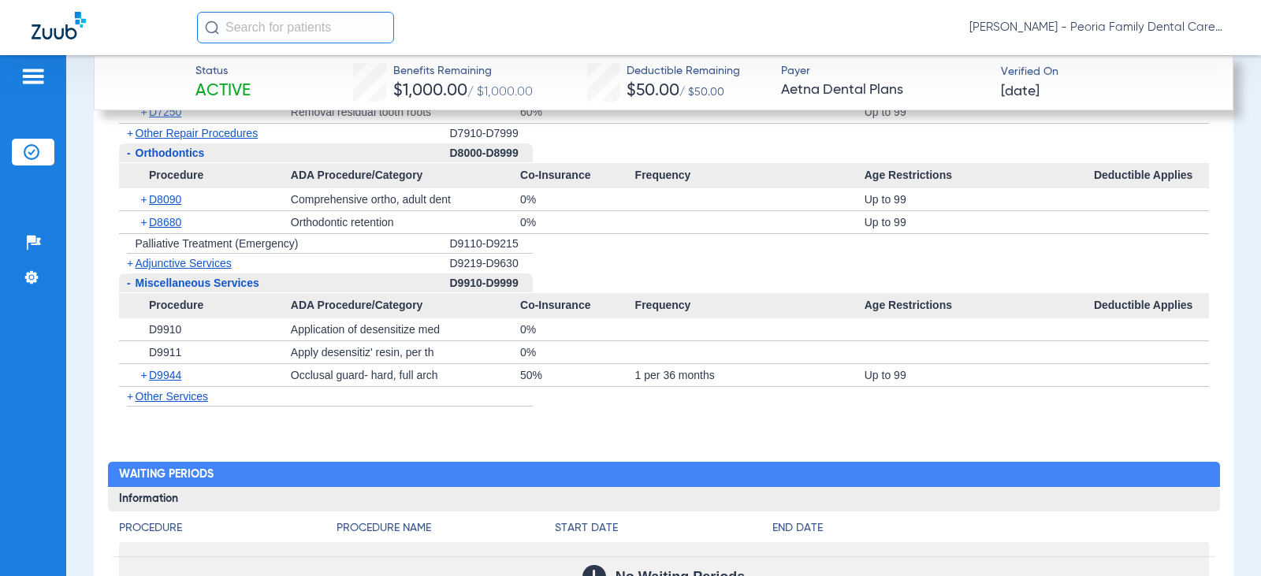
click at [203, 395] on span "Other Services" at bounding box center [172, 396] width 73 height 13
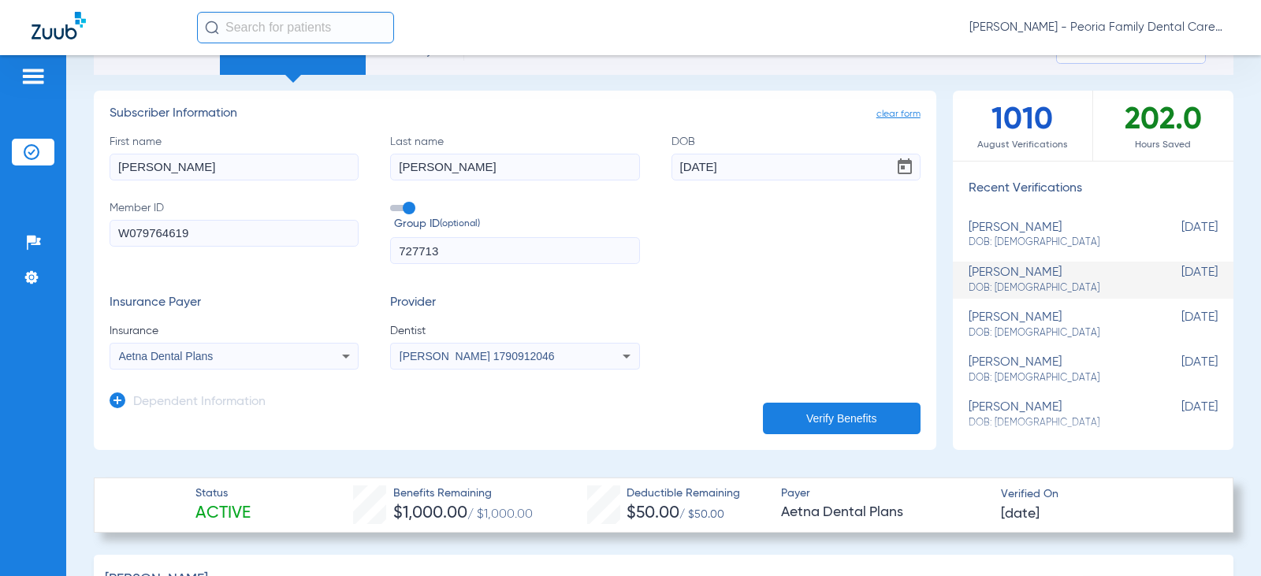
scroll to position [236, 0]
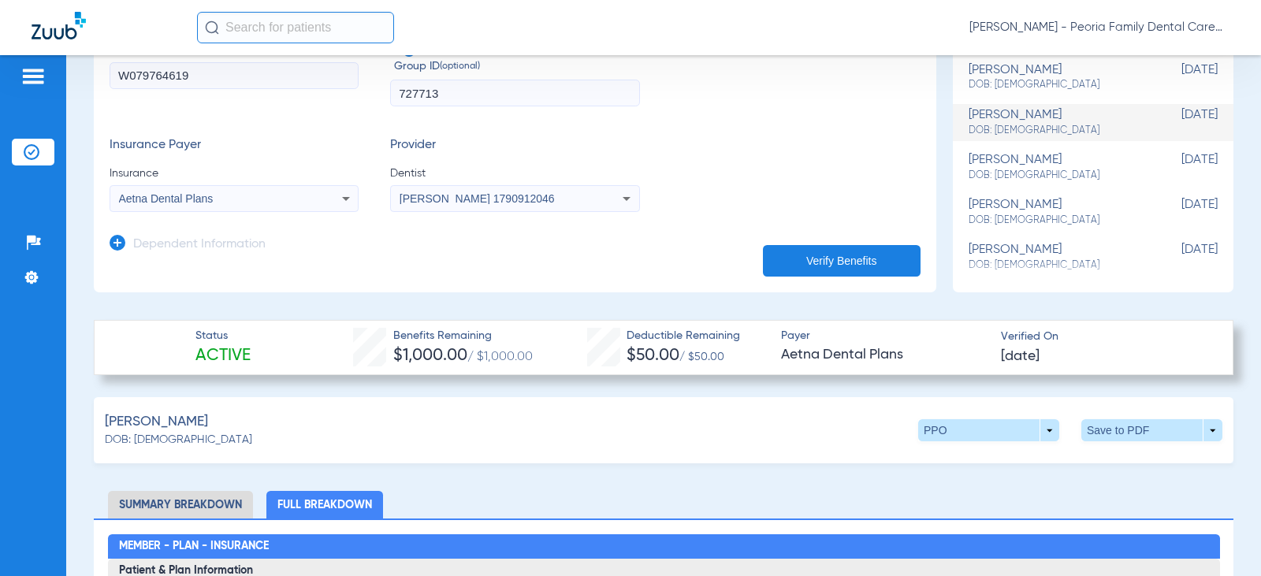
click at [214, 506] on li "Summary Breakdown" at bounding box center [180, 505] width 145 height 28
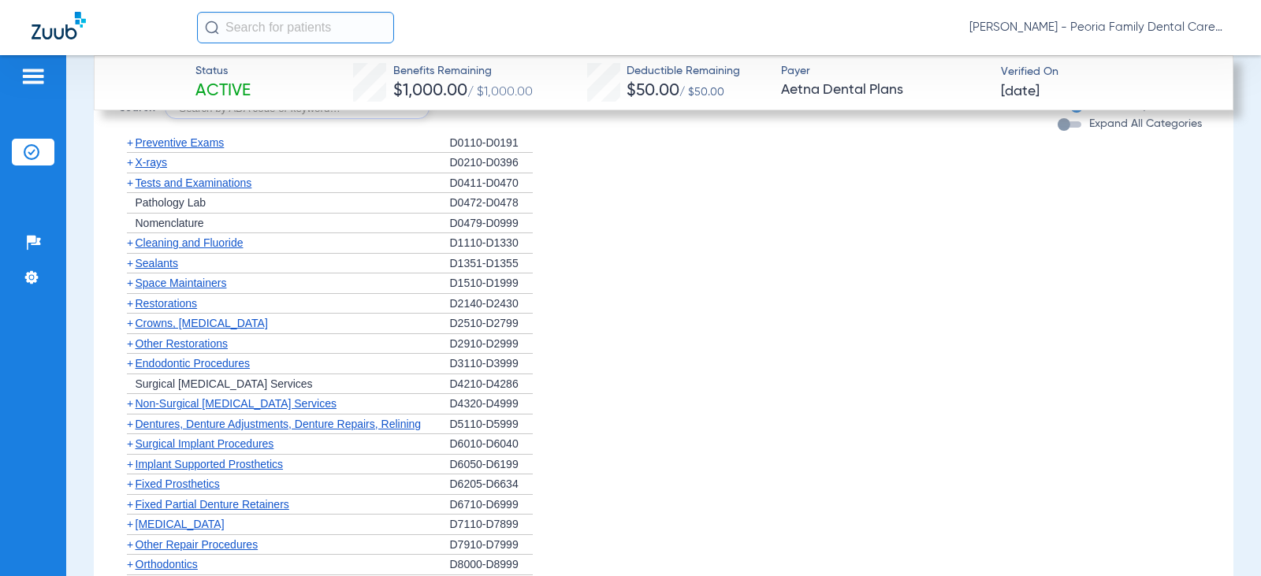
scroll to position [1576, 0]
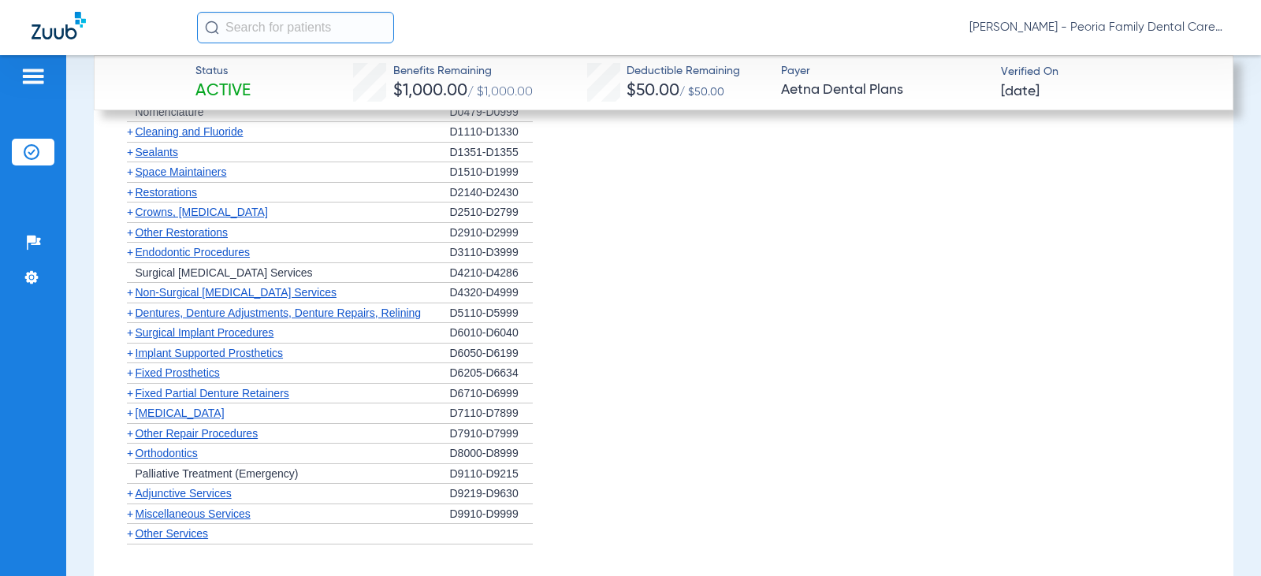
click at [810, 289] on li "+ Non-Surgical [MEDICAL_DATA] Services D4320-D4999" at bounding box center [664, 293] width 1090 height 20
